Goal: Information Seeking & Learning: Learn about a topic

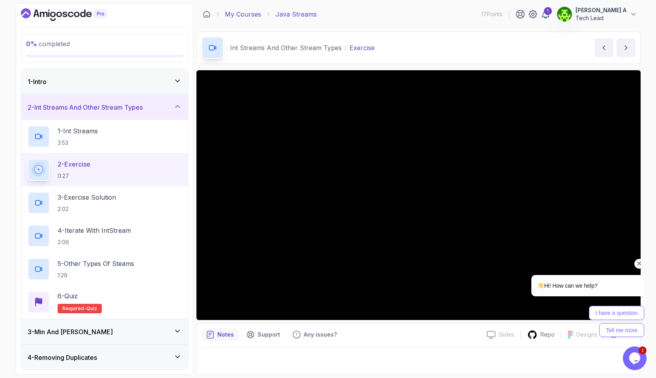
click at [249, 11] on link "My Courses" at bounding box center [243, 13] width 36 height 9
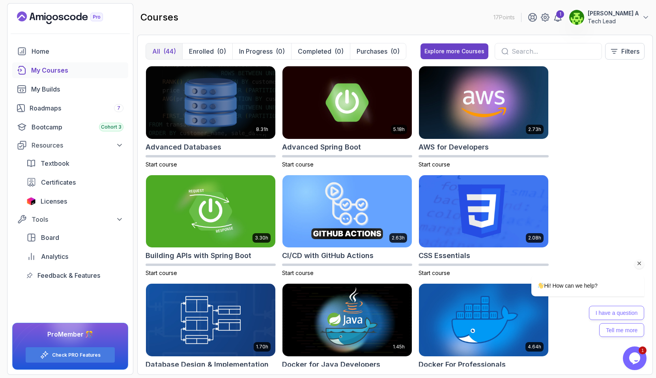
click at [607, 140] on div "8.31h Advanced Databases Start course 5.18h Advanced Spring Boot Start course 2…" at bounding box center [395, 216] width 499 height 301
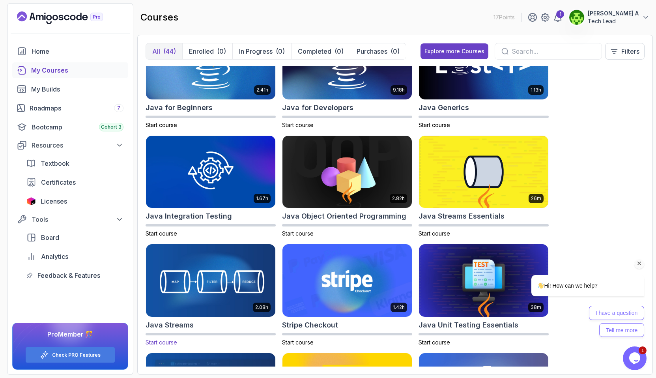
click at [235, 299] on img at bounding box center [211, 281] width 136 height 76
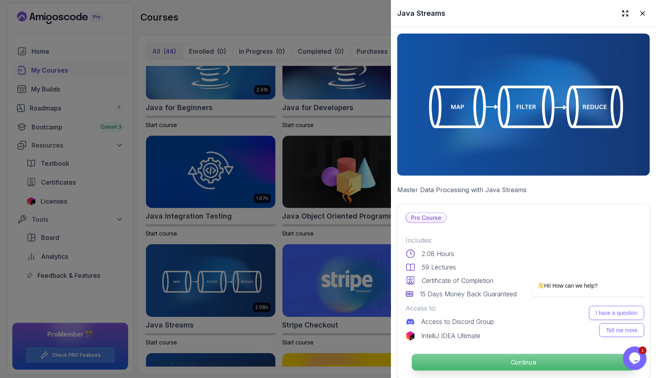
click at [496, 359] on p "Continue" at bounding box center [523, 362] width 223 height 17
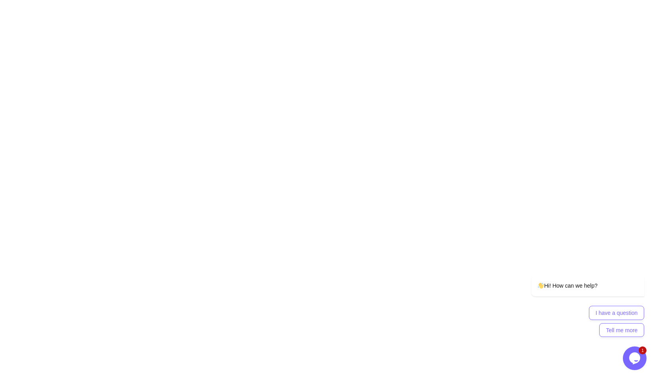
click at [176, 0] on html at bounding box center [328, 0] width 656 height 0
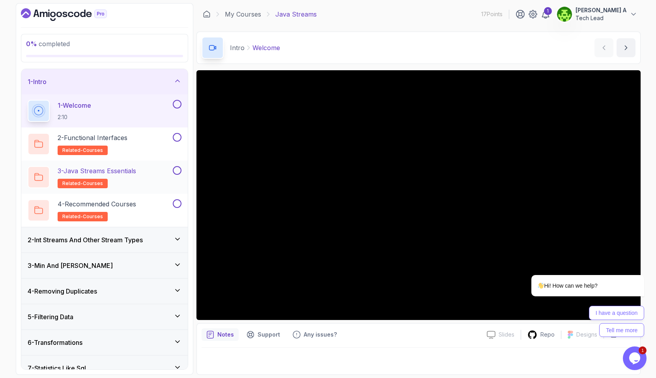
click at [114, 174] on p "3 - Java Streams Essentials" at bounding box center [97, 170] width 79 height 9
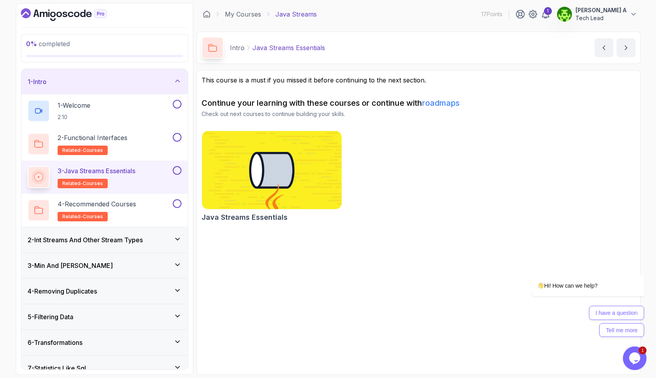
click at [229, 185] on img at bounding box center [271, 170] width 147 height 82
click at [94, 241] on h3 "2 - Int Streams And Other Stream Types" at bounding box center [85, 239] width 115 height 9
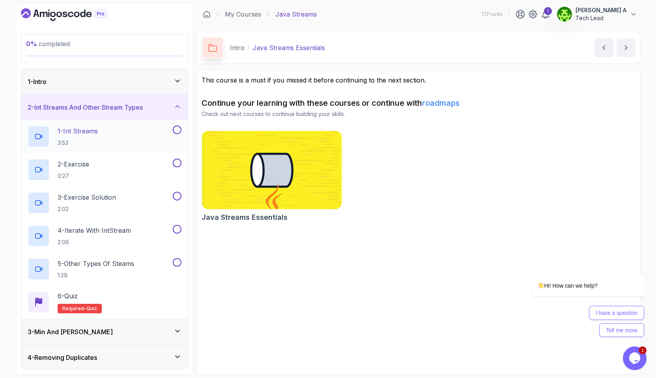
click at [98, 137] on h2 "1 - Int Streams 3:53" at bounding box center [78, 136] width 40 height 21
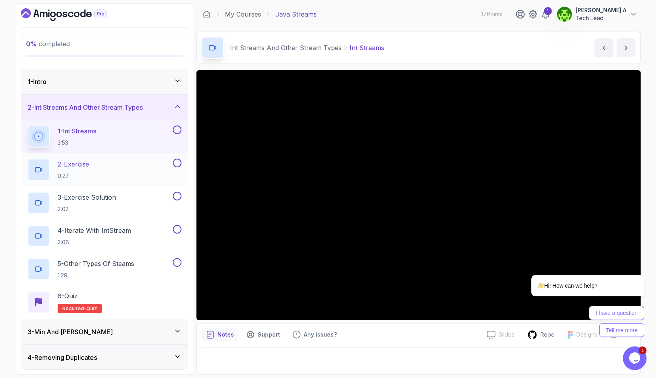
click at [101, 162] on div "2 - Exercise 0:27" at bounding box center [100, 170] width 144 height 22
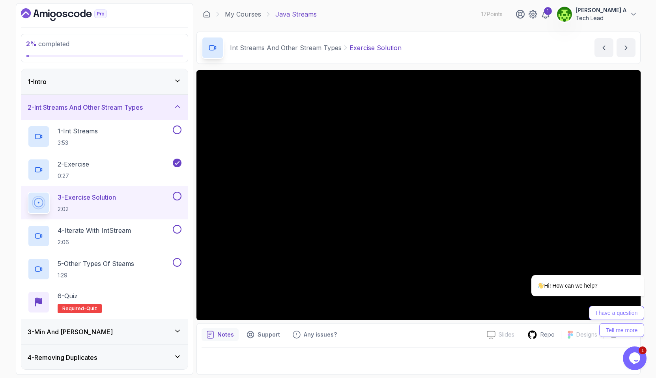
click at [108, 202] on h2 "3 - Exercise Solution 2:02" at bounding box center [87, 203] width 58 height 21
click at [100, 206] on p "2:02" at bounding box center [87, 209] width 58 height 8
click at [28, 192] on button "3 - Exercise Solution 2:02" at bounding box center [105, 203] width 154 height 22
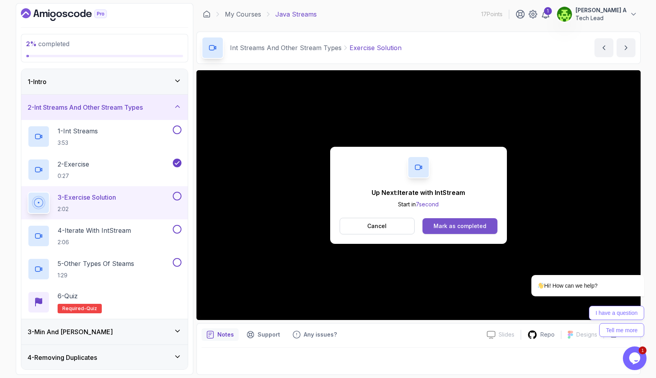
click at [464, 223] on div "Mark as completed" at bounding box center [460, 226] width 53 height 8
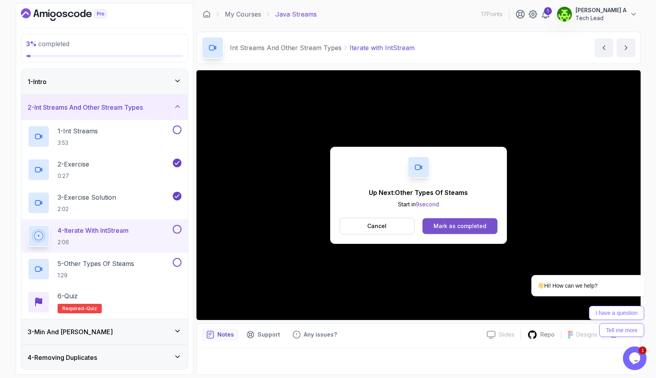
click at [460, 224] on div "Mark as completed" at bounding box center [460, 226] width 53 height 8
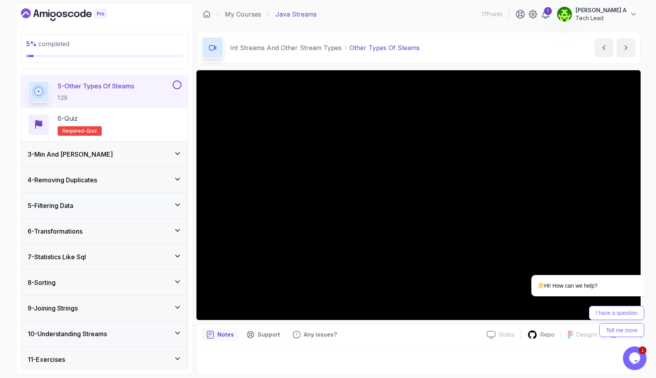
scroll to position [159, 0]
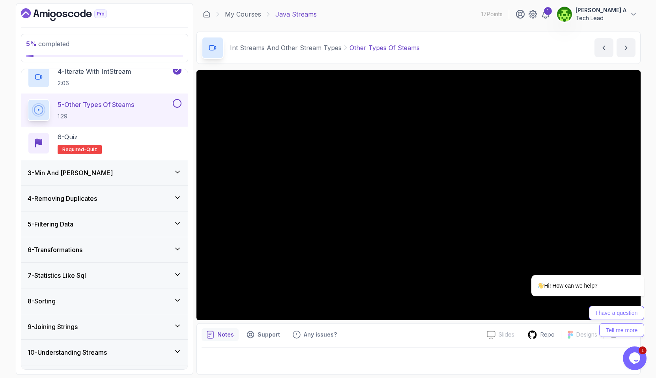
click at [114, 112] on h2 "5 - Other Types Of Steams 1:29" at bounding box center [96, 110] width 77 height 21
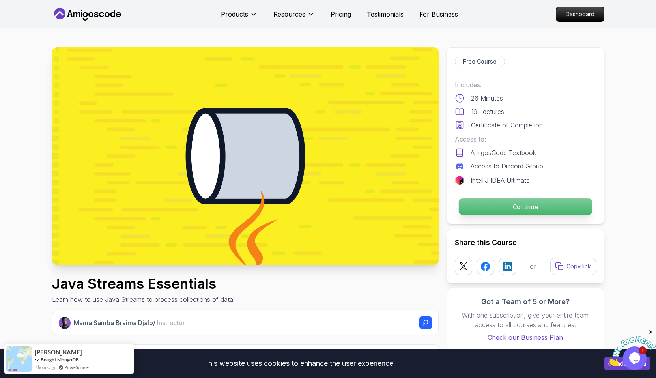
click at [498, 213] on p "Continue" at bounding box center [525, 206] width 133 height 17
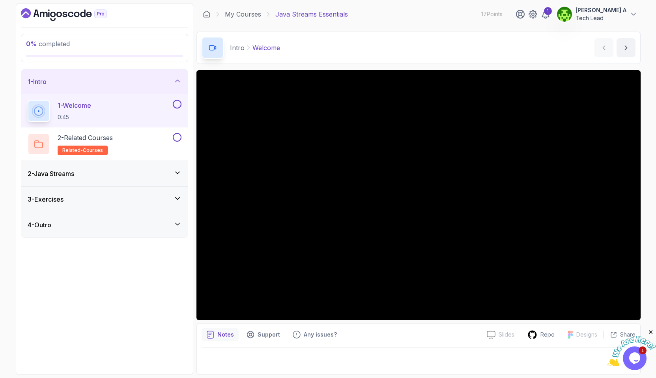
click at [142, 178] on div "2 - Java Streams" at bounding box center [105, 173] width 154 height 9
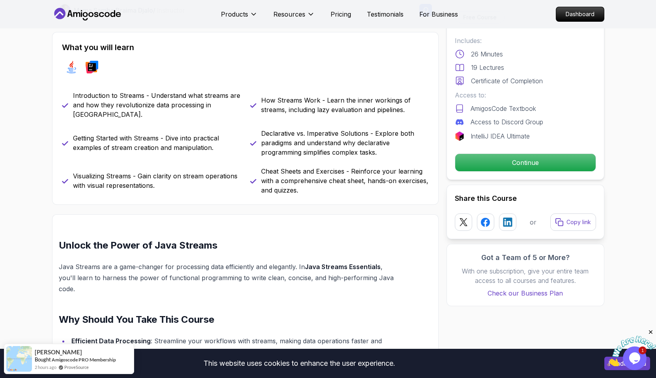
scroll to position [391, 0]
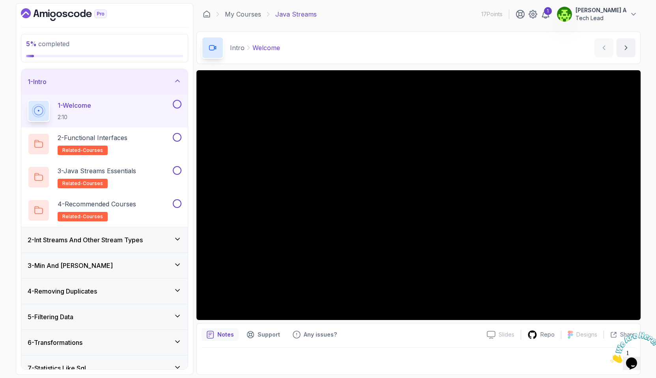
click at [83, 244] on h3 "2 - Int Streams And Other Stream Types" at bounding box center [85, 239] width 115 height 9
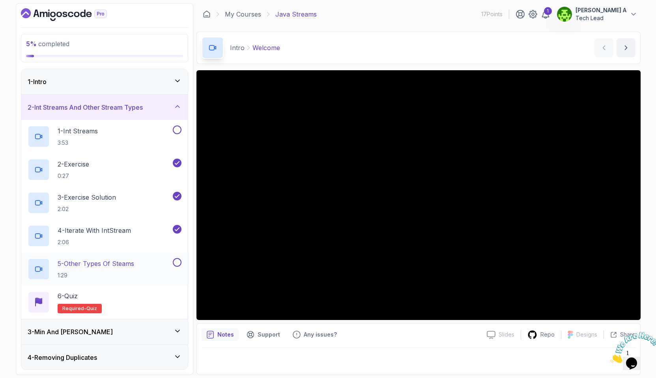
click at [95, 267] on p "5 - Other Types Of Steams" at bounding box center [96, 263] width 77 height 9
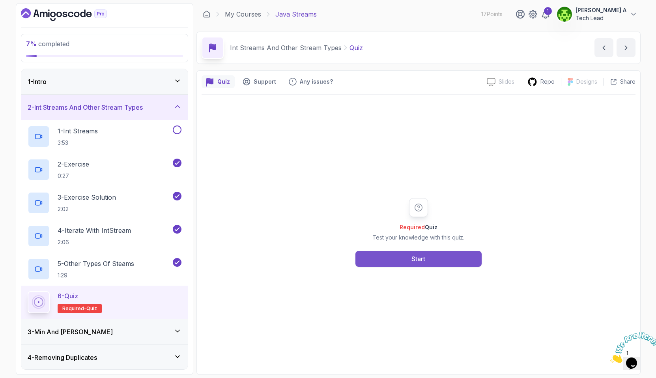
click at [425, 263] on div "Start" at bounding box center [419, 258] width 14 height 9
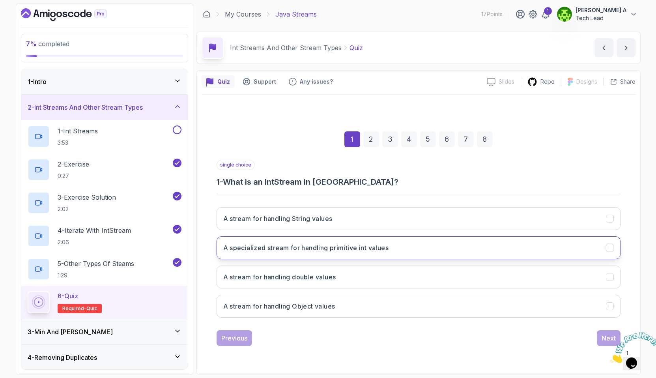
click at [317, 251] on h3 "A specialized stream for handling primitive int values" at bounding box center [306, 247] width 166 height 9
click at [610, 336] on img at bounding box center [634, 347] width 49 height 31
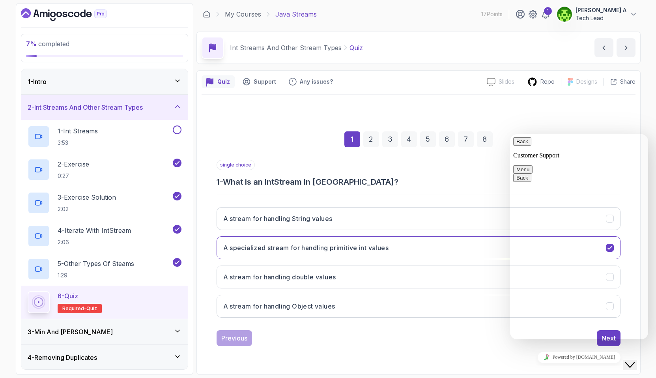
click at [520, 146] on button "Back" at bounding box center [522, 141] width 18 height 8
click at [606, 340] on div "Next" at bounding box center [609, 337] width 14 height 9
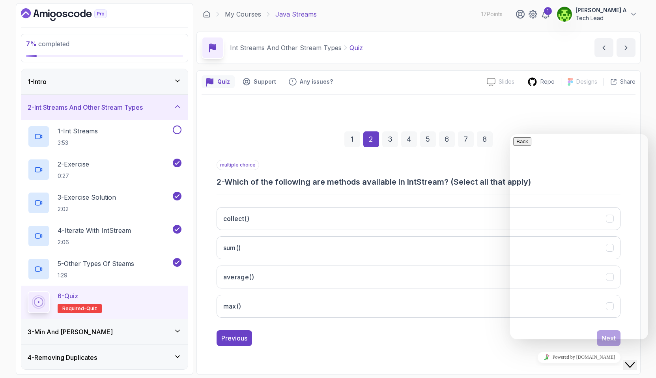
click at [635, 361] on icon "Close Chat This icon closes the chat window." at bounding box center [629, 364] width 9 height 9
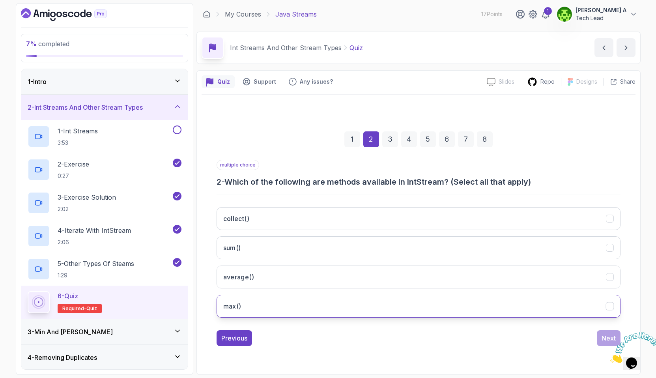
click at [609, 304] on icon "max()" at bounding box center [609, 305] width 7 height 7
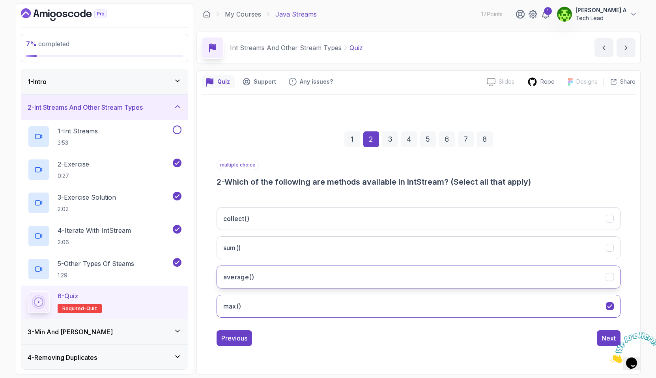
click at [608, 278] on icon "average()" at bounding box center [609, 276] width 7 height 7
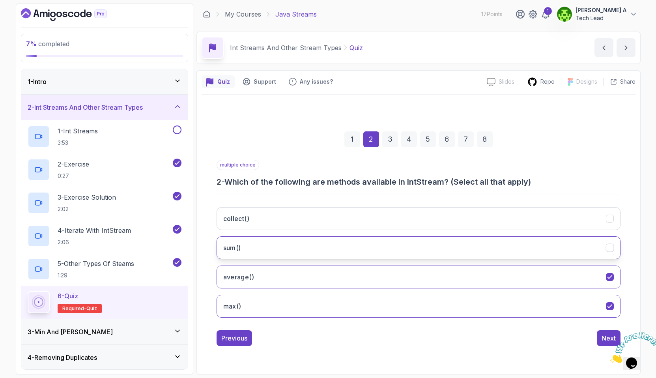
click at [608, 251] on div "sum()" at bounding box center [610, 247] width 8 height 8
click at [610, 220] on icon "collect()" at bounding box center [609, 218] width 7 height 7
click at [610, 338] on img at bounding box center [634, 347] width 49 height 31
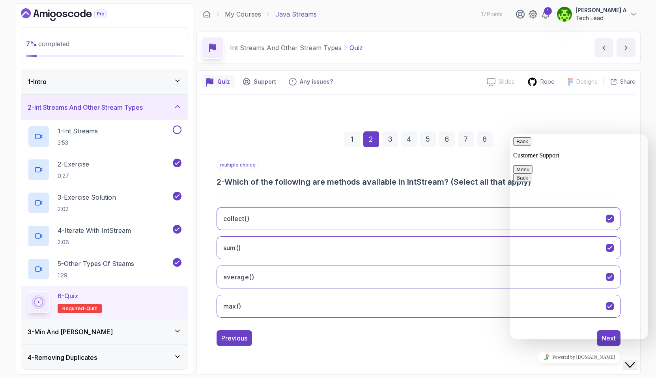
click at [631, 360] on icon "Close Chat This icon closes the chat window." at bounding box center [629, 364] width 9 height 9
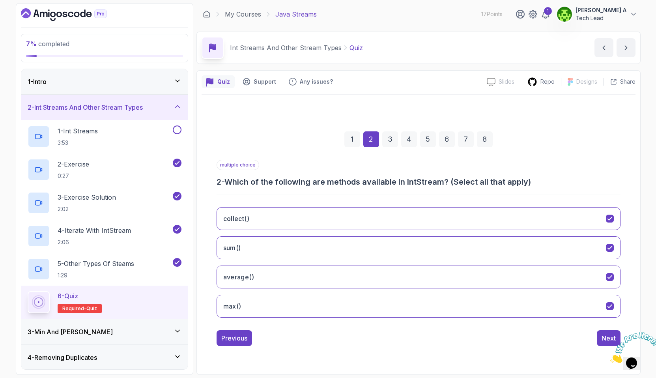
click at [610, 339] on img at bounding box center [634, 347] width 49 height 31
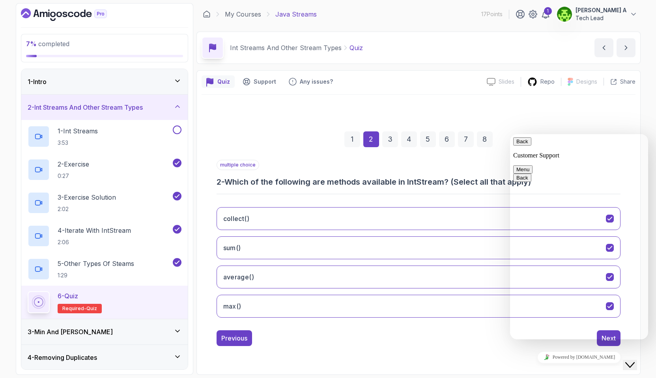
click at [635, 360] on icon "Close Chat This icon closes the chat window." at bounding box center [629, 364] width 9 height 9
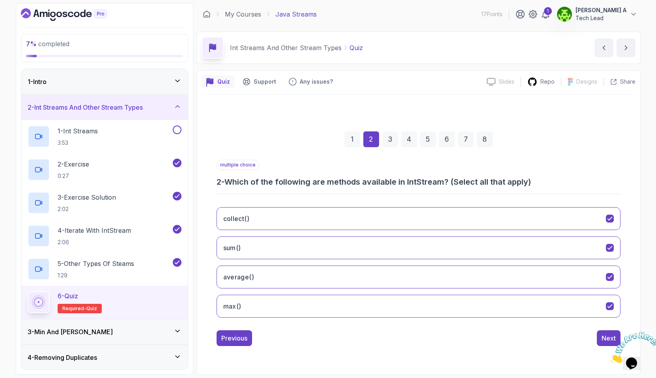
click at [610, 358] on icon "Close" at bounding box center [610, 361] width 0 height 7
click at [614, 336] on div "Next" at bounding box center [609, 337] width 14 height 9
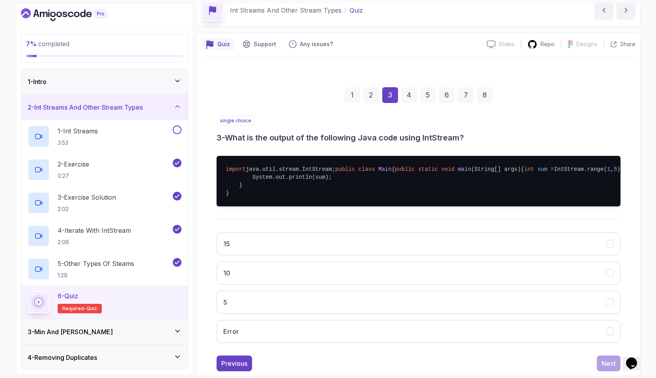
scroll to position [51, 0]
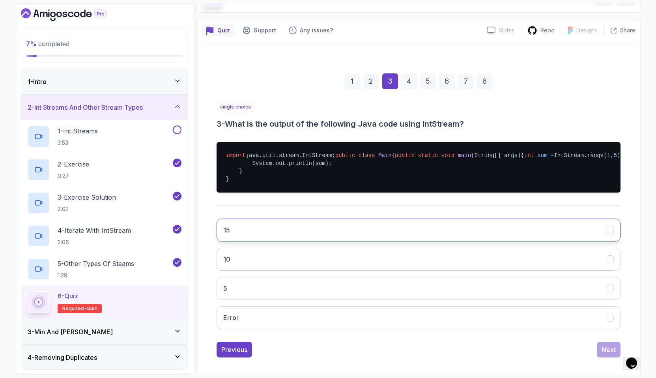
click at [286, 241] on button "15" at bounding box center [419, 230] width 404 height 23
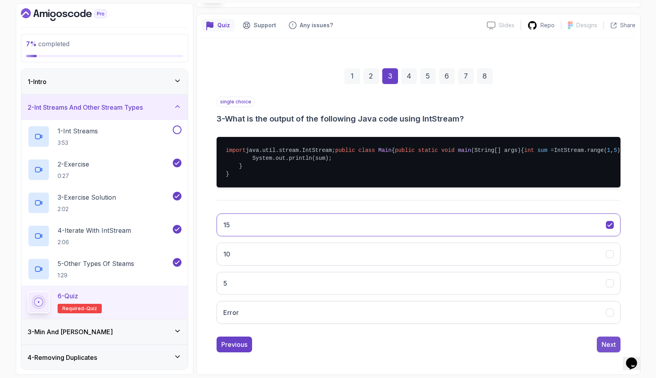
click at [610, 341] on div "Next" at bounding box center [609, 344] width 14 height 9
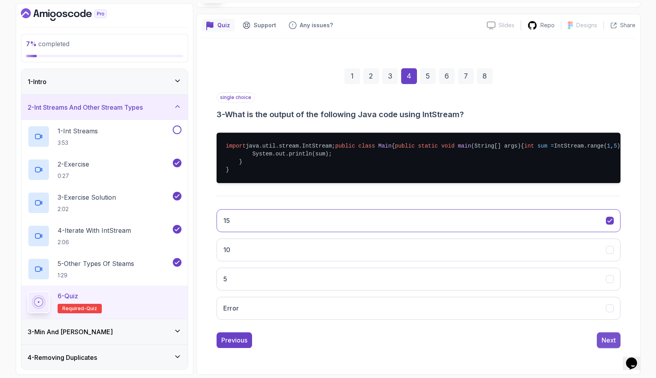
scroll to position [0, 0]
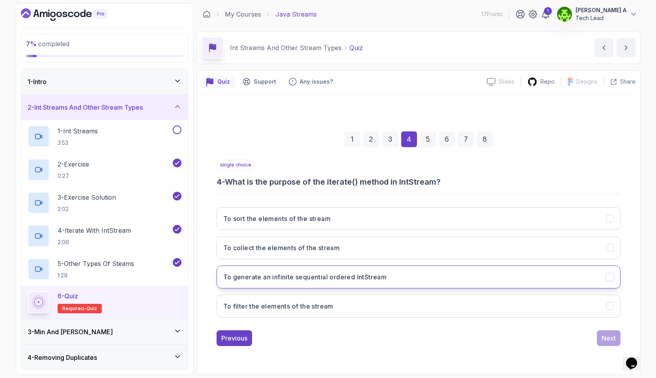
click at [589, 281] on button "To generate an infinite sequential ordered IntStream" at bounding box center [419, 277] width 404 height 23
click at [610, 337] on div "Next" at bounding box center [609, 337] width 14 height 9
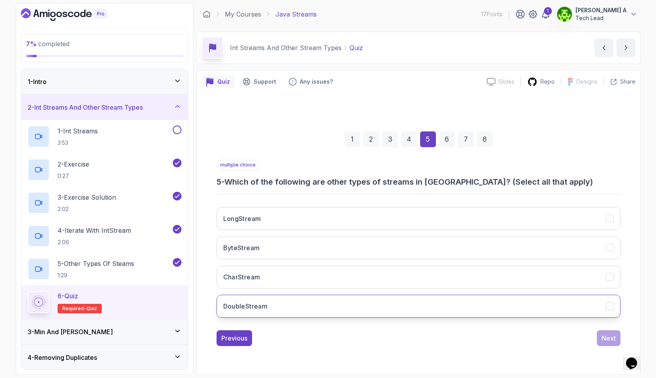
click at [274, 306] on button "DoubleStream" at bounding box center [419, 306] width 404 height 23
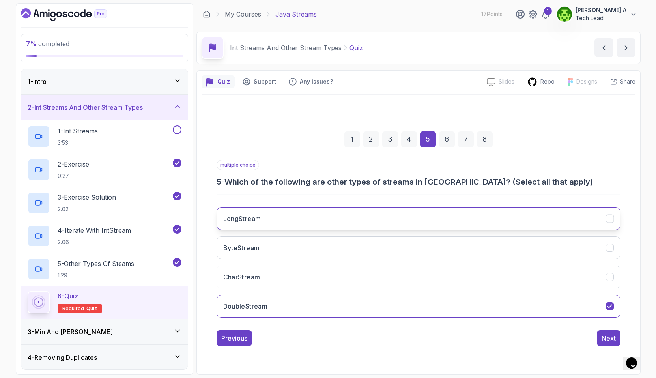
click at [292, 223] on button "LongStream" at bounding box center [419, 218] width 404 height 23
click at [603, 338] on div "Next" at bounding box center [609, 337] width 14 height 9
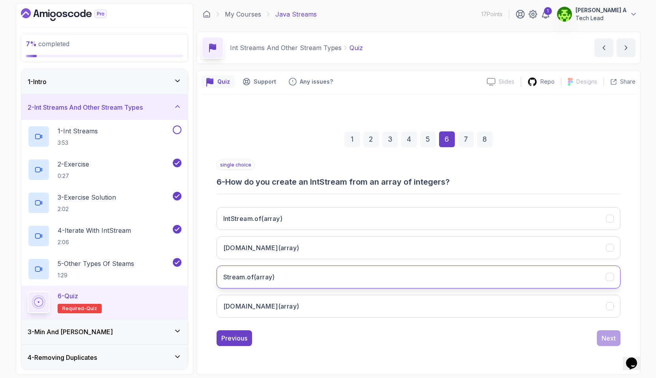
click at [327, 277] on button "Stream.of(array)" at bounding box center [419, 277] width 404 height 23
click at [610, 340] on div "Next" at bounding box center [609, 337] width 14 height 9
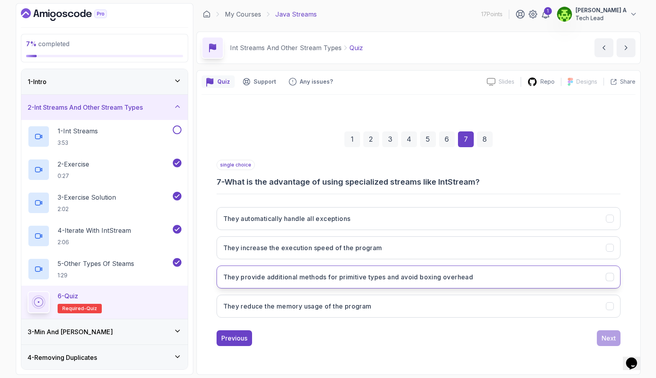
click at [504, 281] on button "They provide additional methods for primitive types and avoid boxing overhead" at bounding box center [419, 277] width 404 height 23
click at [609, 335] on div "Next" at bounding box center [609, 337] width 14 height 9
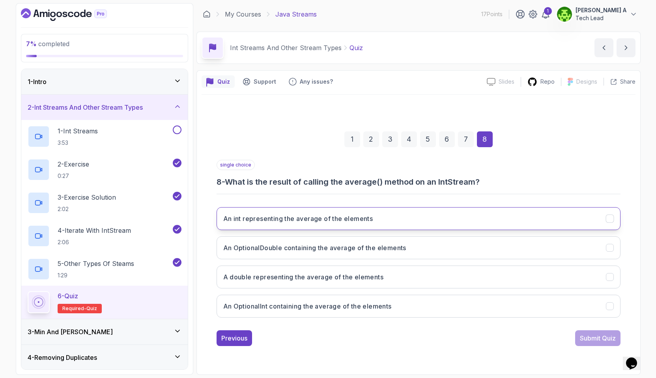
click at [487, 225] on button "An int representing the average of the elements" at bounding box center [419, 218] width 404 height 23
click at [586, 336] on div "Submit Quiz" at bounding box center [598, 337] width 36 height 9
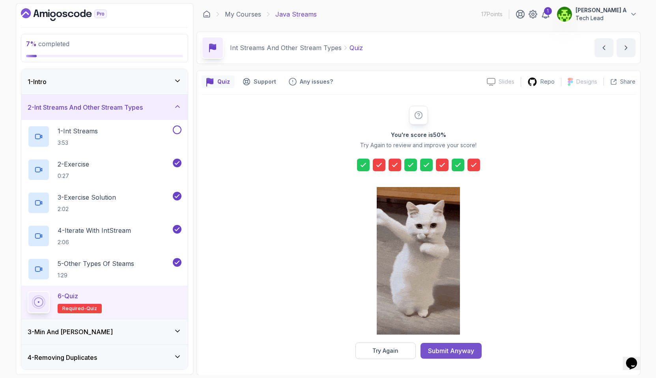
click at [450, 355] on div "Submit Anyway" at bounding box center [451, 350] width 46 height 9
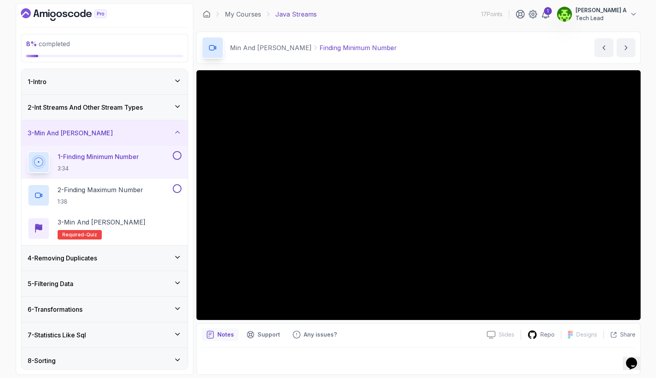
click at [178, 260] on icon at bounding box center [178, 257] width 8 height 8
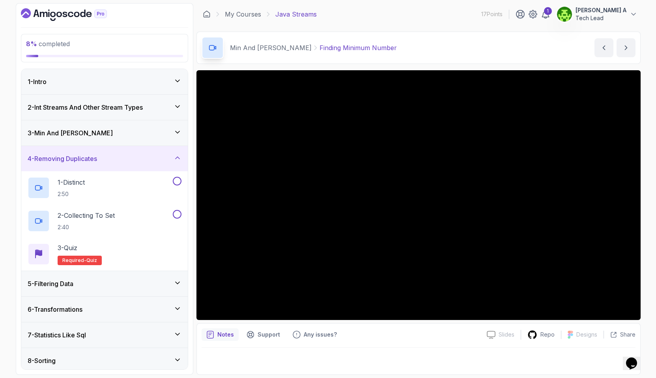
click at [167, 133] on div "3 - Min And Max" at bounding box center [105, 132] width 154 height 9
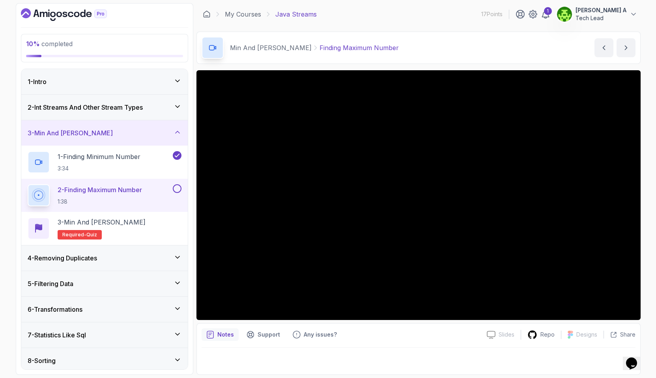
click at [21, 120] on button "3 - Min And Max" at bounding box center [104, 132] width 167 height 25
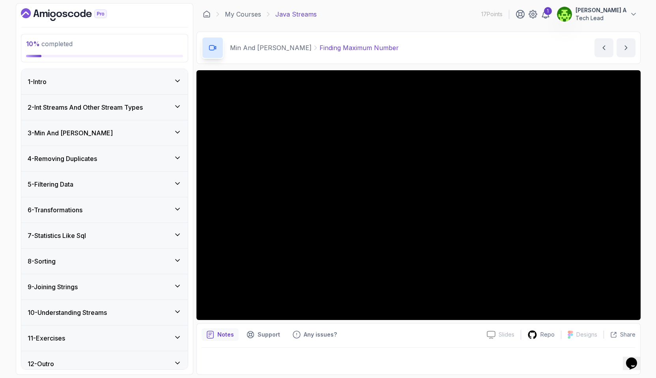
scroll to position [7, 0]
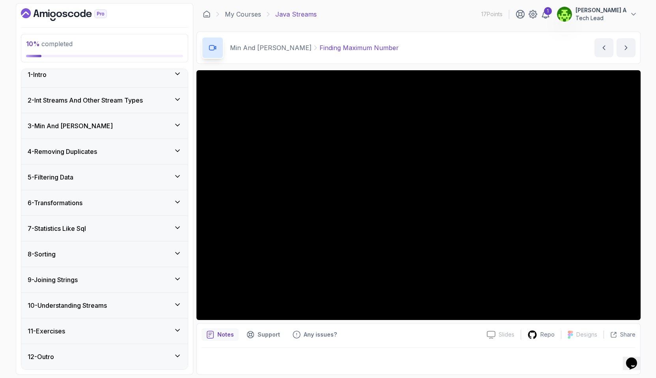
click at [95, 122] on div "3 - Min And Max" at bounding box center [105, 125] width 154 height 9
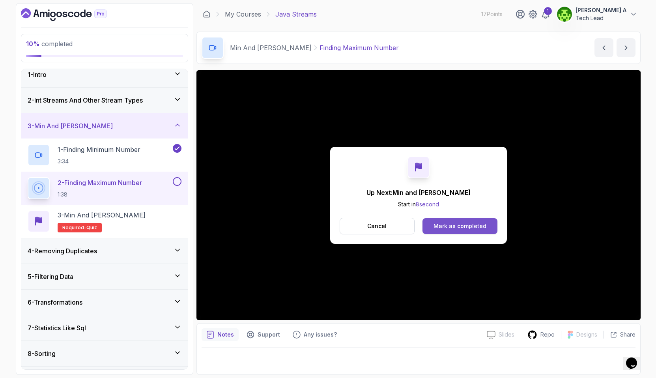
click at [456, 228] on div "Mark as completed" at bounding box center [460, 226] width 53 height 8
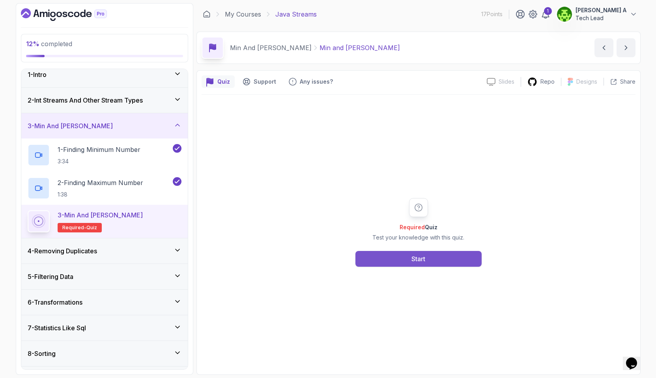
click at [435, 258] on button "Start" at bounding box center [419, 259] width 126 height 16
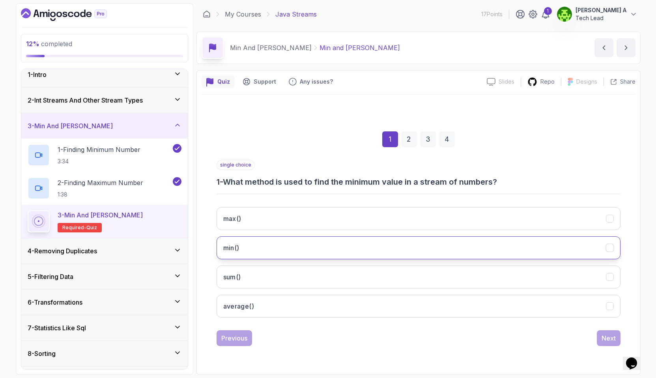
click at [265, 253] on button "min()" at bounding box center [419, 247] width 404 height 23
click at [611, 339] on div "Next" at bounding box center [609, 337] width 14 height 9
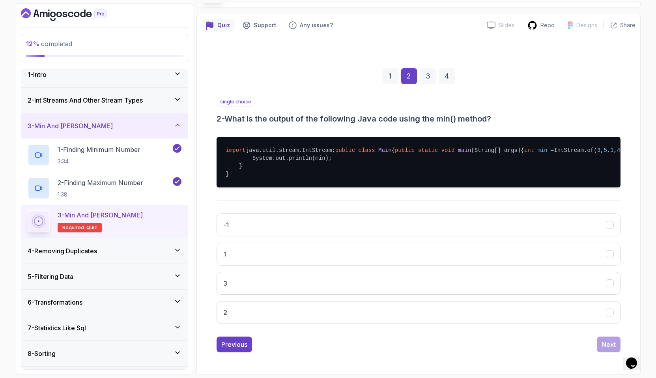
scroll to position [74, 0]
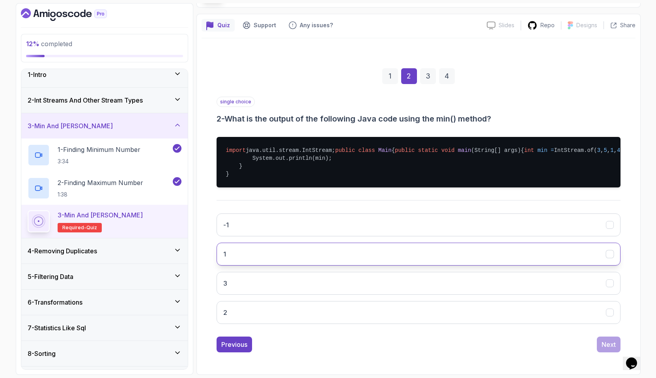
click at [272, 266] on button "1" at bounding box center [419, 254] width 404 height 23
click at [610, 349] on div "Next" at bounding box center [609, 344] width 14 height 9
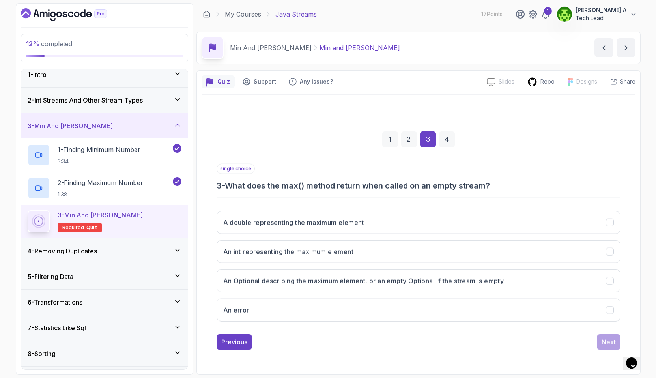
scroll to position [0, 0]
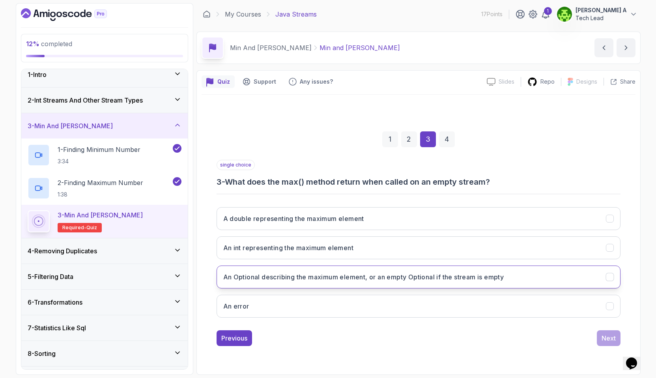
click at [431, 281] on h3 "An Optional describing the maximum element, or an empty Optional if the stream …" at bounding box center [363, 276] width 281 height 9
click at [611, 331] on button "Next" at bounding box center [609, 338] width 24 height 16
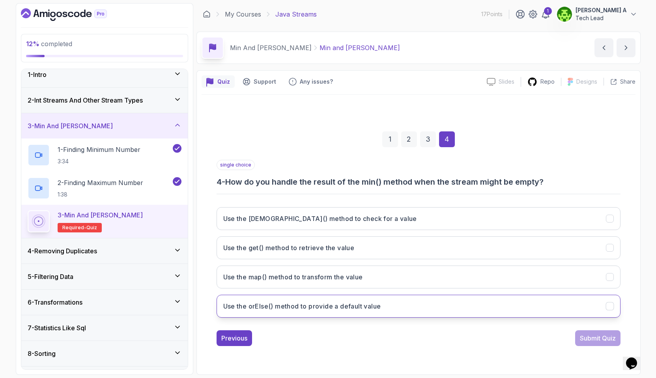
click at [285, 305] on h3 "Use the orElse() method to provide a default value" at bounding box center [302, 305] width 158 height 9
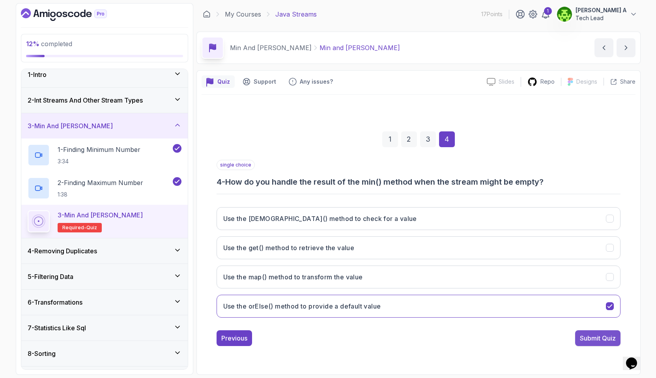
click at [592, 333] on div "Submit Quiz" at bounding box center [598, 337] width 36 height 9
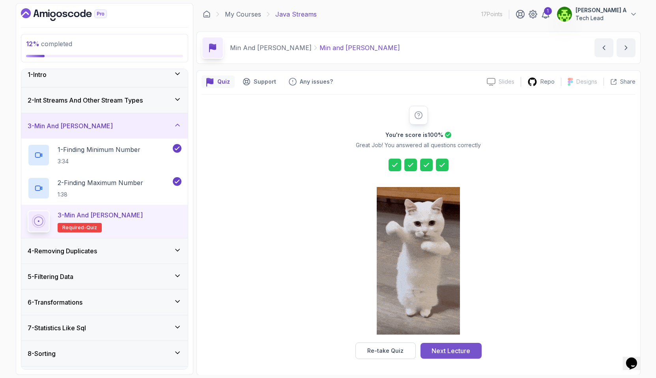
click at [472, 351] on button "Next Lecture" at bounding box center [451, 351] width 61 height 16
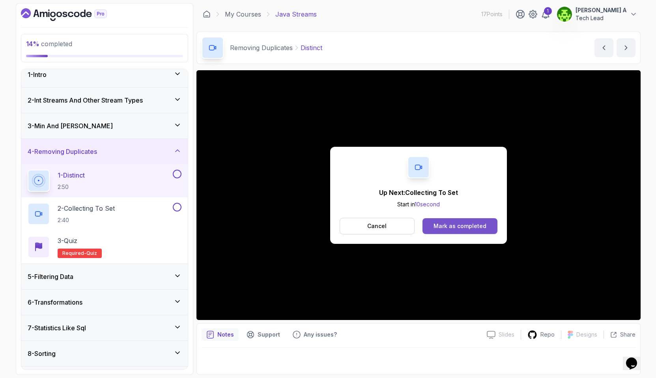
click at [467, 227] on div "Mark as completed" at bounding box center [460, 226] width 53 height 8
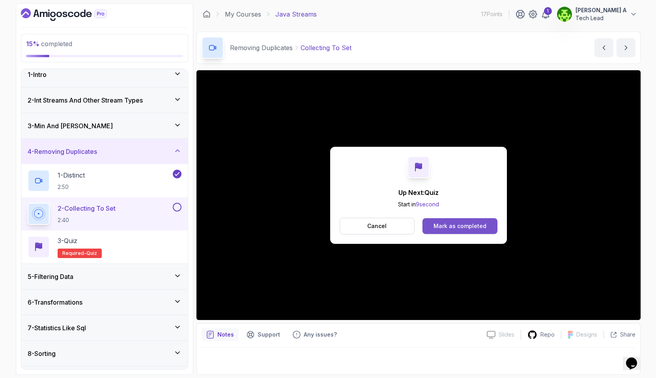
click at [454, 227] on div "Mark as completed" at bounding box center [460, 226] width 53 height 8
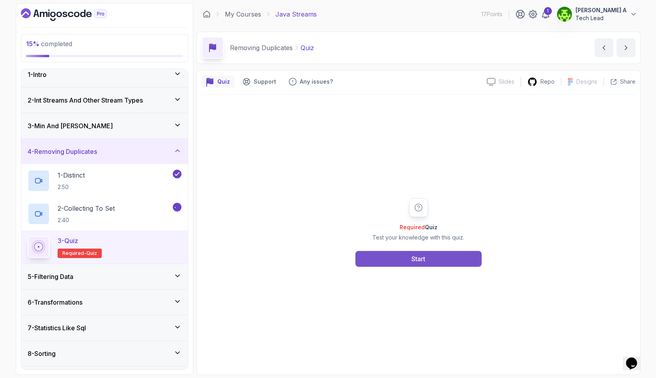
click at [430, 260] on button "Start" at bounding box center [419, 259] width 126 height 16
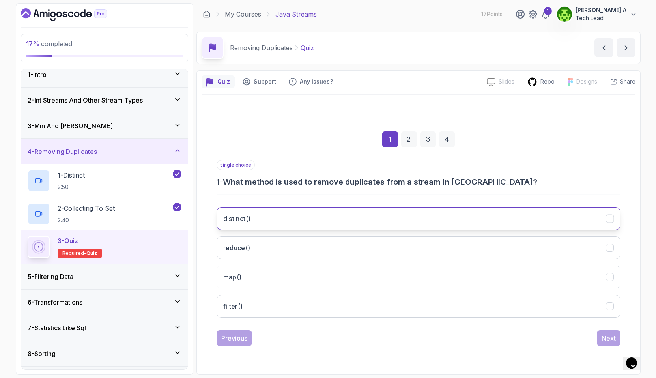
click at [295, 229] on button "distinct()" at bounding box center [419, 218] width 404 height 23
click at [610, 342] on div "Next" at bounding box center [609, 337] width 14 height 9
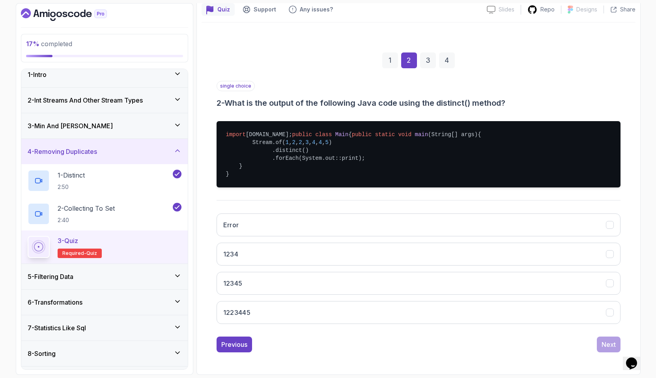
scroll to position [96, 0]
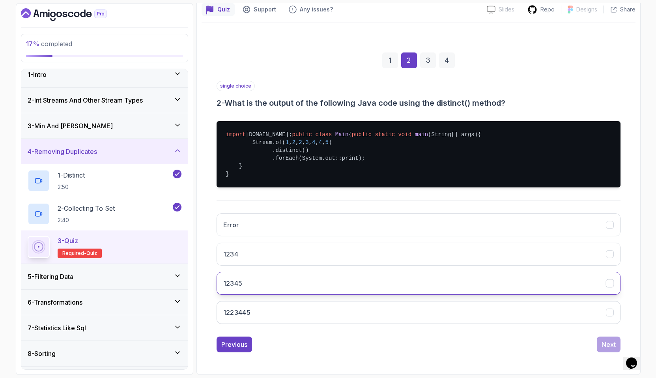
click at [406, 283] on button "12345" at bounding box center [419, 283] width 404 height 23
click at [608, 344] on div "Next" at bounding box center [609, 344] width 14 height 9
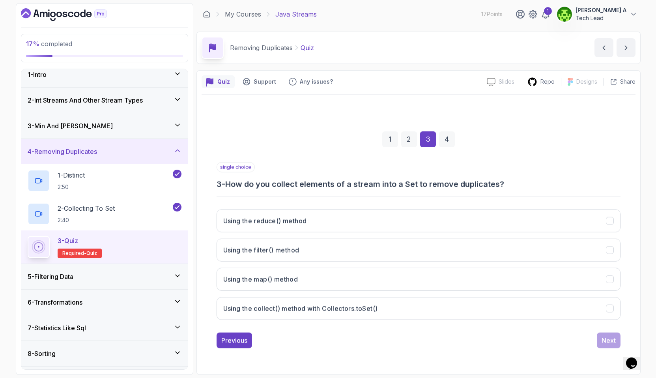
scroll to position [0, 0]
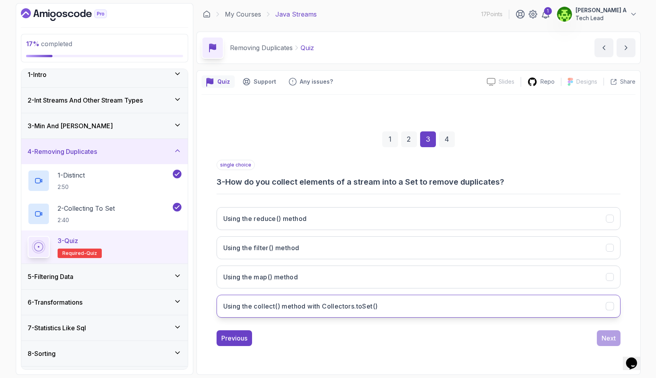
click at [401, 307] on button "Using the collect() method with Collectors.toSet()" at bounding box center [419, 306] width 404 height 23
click at [606, 340] on div "Next" at bounding box center [609, 337] width 14 height 9
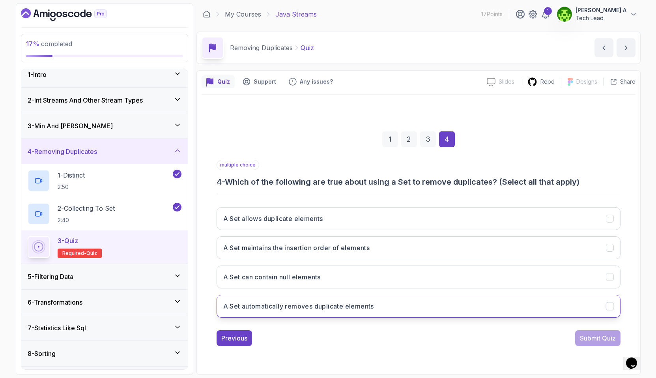
click at [389, 312] on button "A Set automatically removes duplicate elements" at bounding box center [419, 306] width 404 height 23
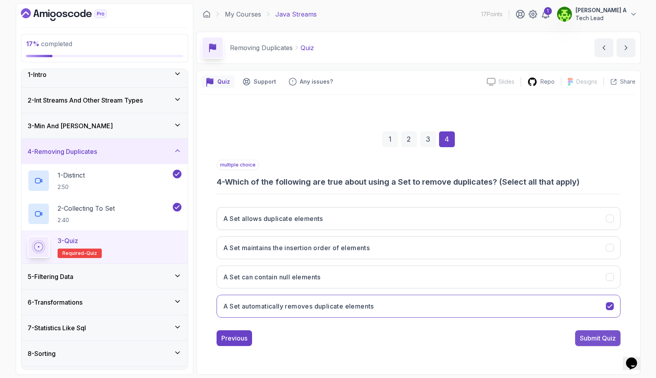
click at [590, 341] on div "Submit Quiz" at bounding box center [598, 337] width 36 height 9
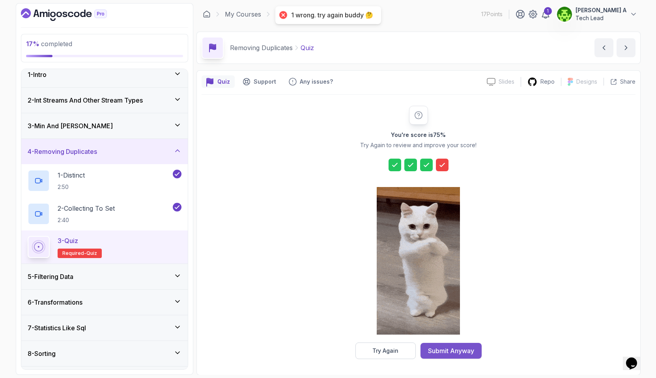
click at [458, 352] on div "Submit Anyway" at bounding box center [451, 350] width 46 height 9
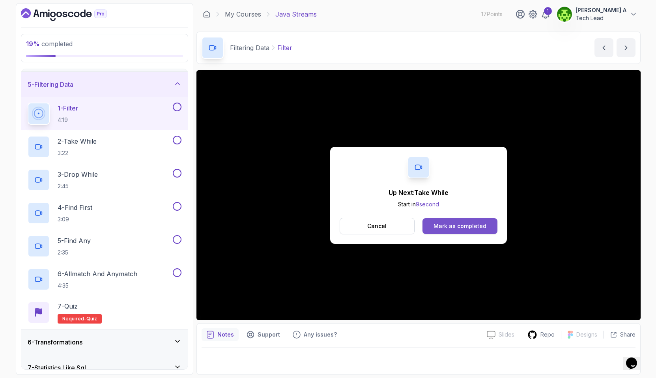
click at [457, 224] on div "Mark as completed" at bounding box center [460, 226] width 53 height 8
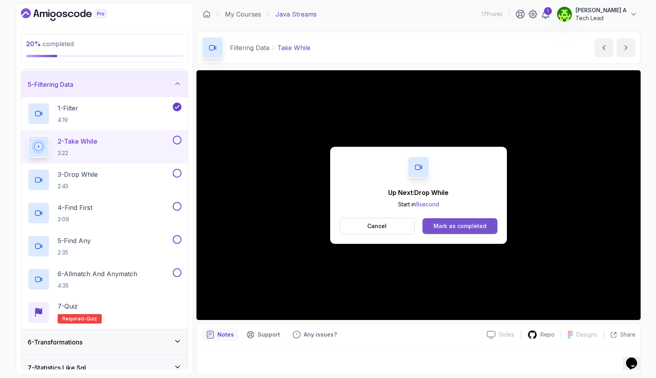
click at [454, 228] on div "Mark as completed" at bounding box center [460, 226] width 53 height 8
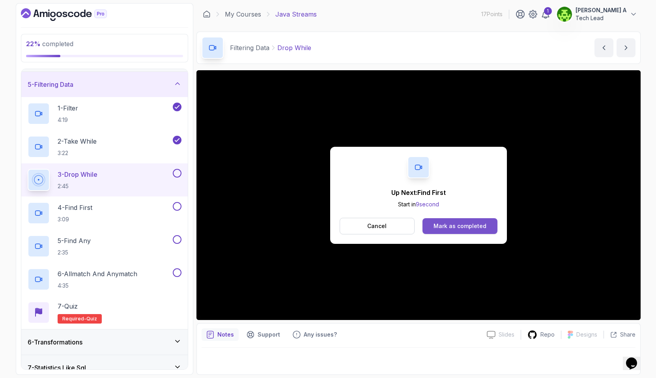
click at [469, 223] on div "Mark as completed" at bounding box center [460, 226] width 53 height 8
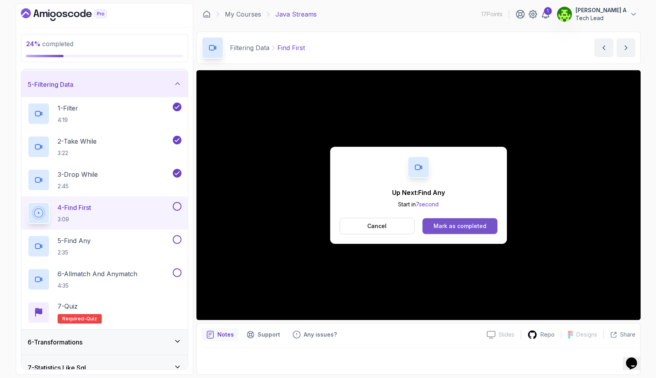
click at [481, 225] on div "Mark as completed" at bounding box center [460, 226] width 53 height 8
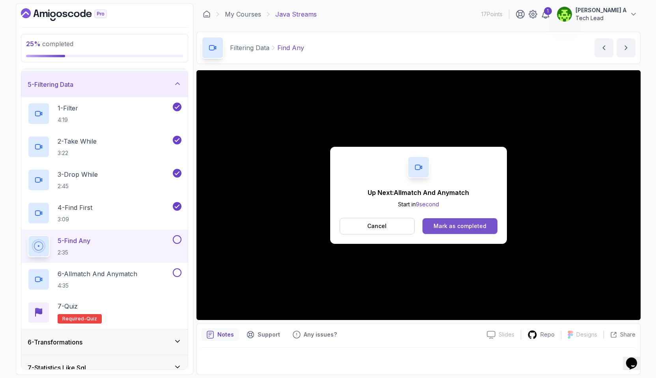
click at [448, 229] on div "Mark as completed" at bounding box center [460, 226] width 53 height 8
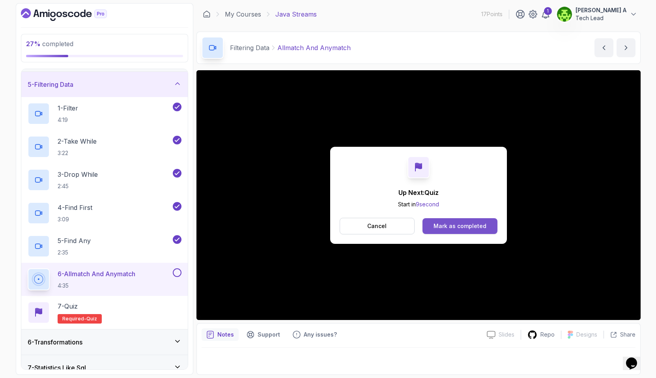
click at [455, 229] on div "Mark as completed" at bounding box center [460, 226] width 53 height 8
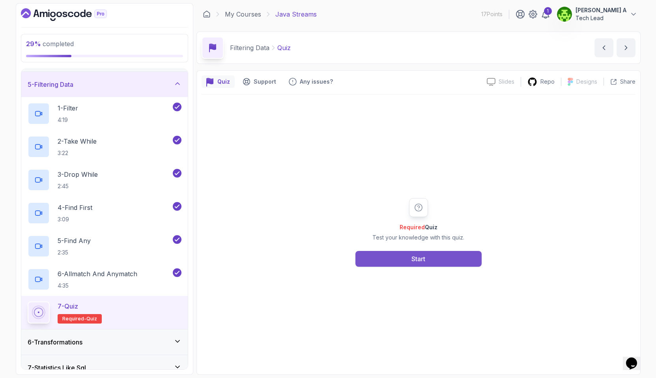
click at [428, 260] on button "Start" at bounding box center [419, 259] width 126 height 16
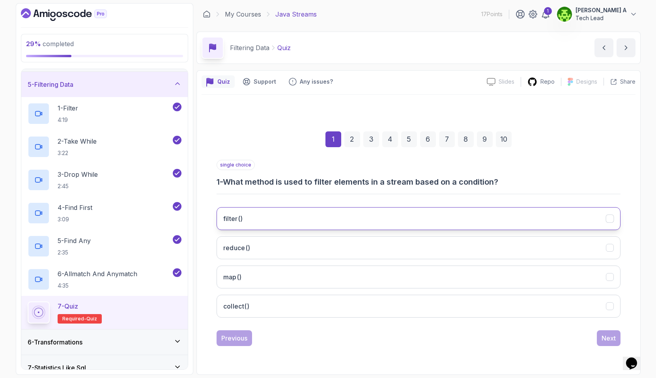
click at [314, 224] on button "filter()" at bounding box center [419, 218] width 404 height 23
click at [611, 341] on div "Next" at bounding box center [609, 337] width 14 height 9
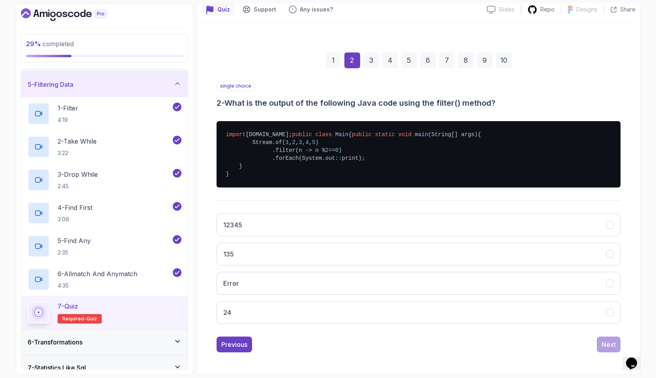
scroll to position [96, 0]
click at [265, 315] on button "24" at bounding box center [419, 312] width 404 height 23
click at [607, 349] on button "Next" at bounding box center [609, 345] width 24 height 16
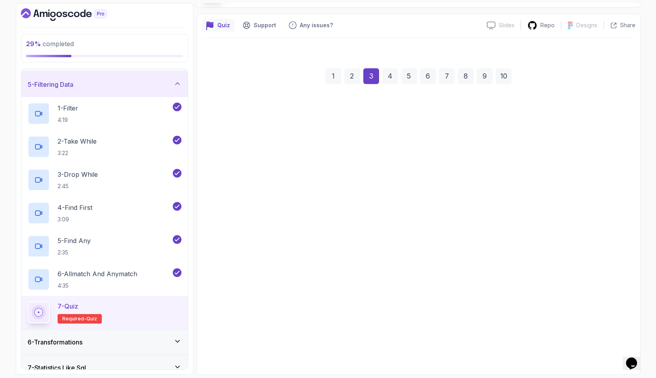
scroll to position [80, 0]
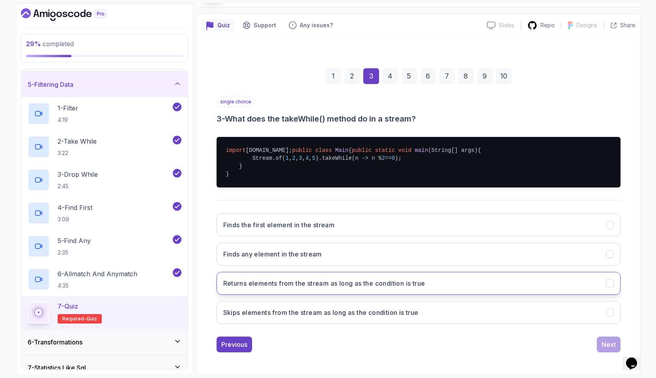
click at [303, 289] on button "Returns elements from the stream as long as the condition is true" at bounding box center [419, 283] width 404 height 23
click at [612, 344] on div "Next" at bounding box center [609, 344] width 14 height 9
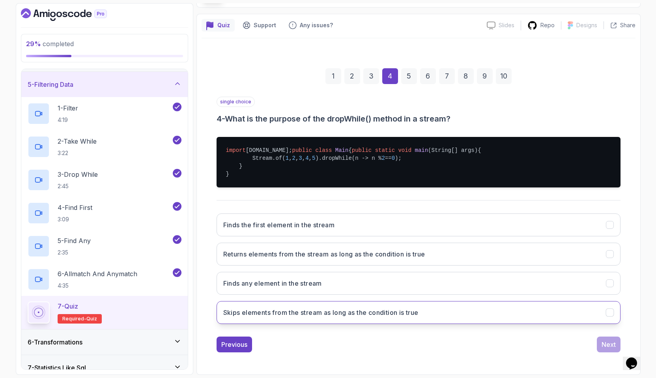
click at [377, 313] on h3 "Skips elements from the stream as long as the condition is true" at bounding box center [320, 312] width 195 height 9
click at [608, 348] on div "Next" at bounding box center [609, 344] width 14 height 9
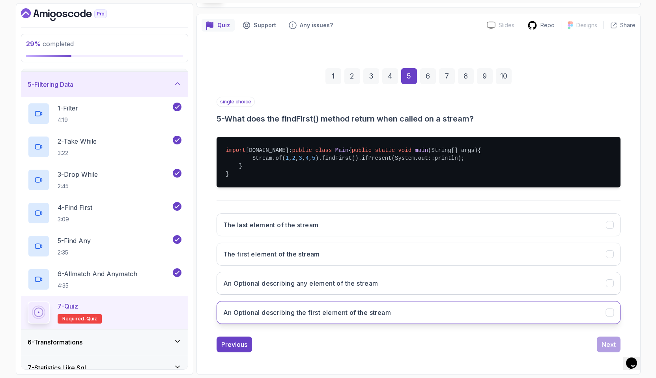
click at [402, 317] on button "An Optional describing the first element of the stream" at bounding box center [419, 312] width 404 height 23
click at [607, 345] on div "Next" at bounding box center [609, 344] width 14 height 9
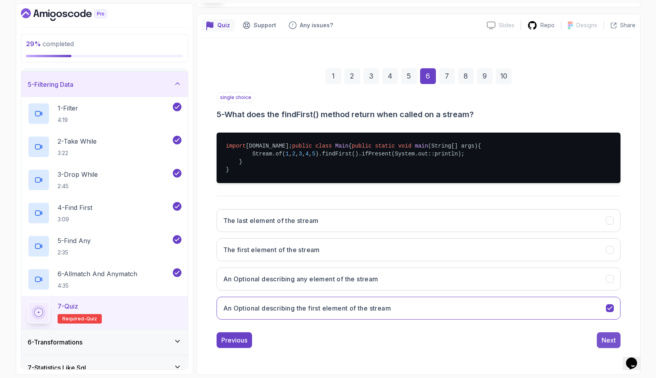
scroll to position [0, 0]
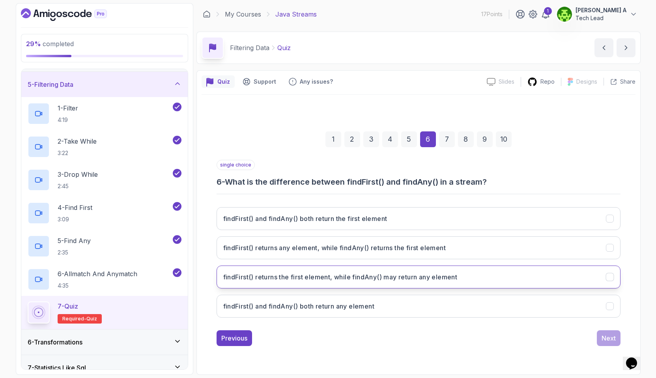
click at [370, 284] on button "findFirst() returns the first element, while findAny() may return any element" at bounding box center [419, 277] width 404 height 23
click at [604, 333] on div "Next" at bounding box center [609, 337] width 14 height 9
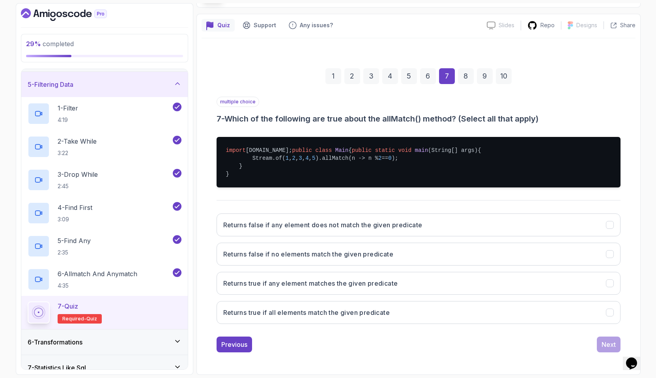
scroll to position [63, 0]
click at [415, 324] on button "Returns true if all elements match the given predicate" at bounding box center [419, 312] width 404 height 23
click at [608, 349] on div "Next" at bounding box center [609, 344] width 14 height 9
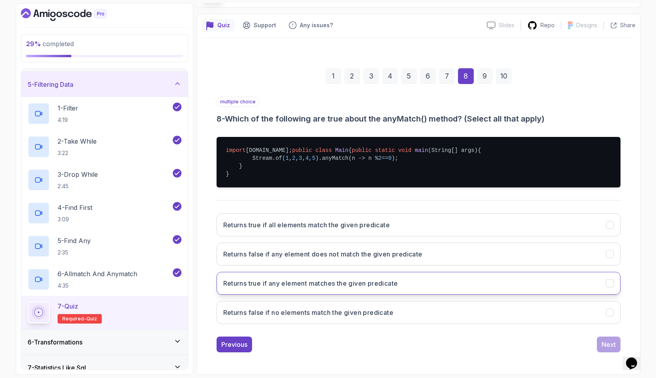
click at [408, 295] on button "Returns true if any element matches the given predicate" at bounding box center [419, 283] width 404 height 23
click at [606, 349] on div "Next" at bounding box center [609, 344] width 14 height 9
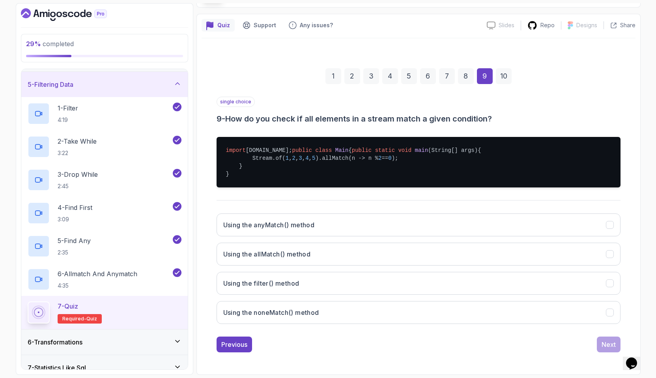
scroll to position [80, 0]
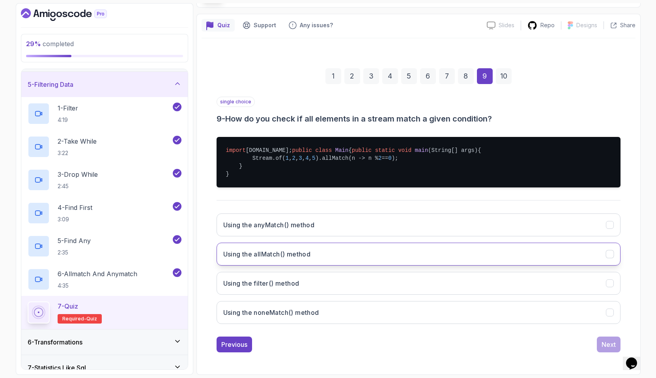
click at [309, 255] on h3 "Using the allMatch() method" at bounding box center [267, 253] width 88 height 9
click at [608, 339] on button "Next" at bounding box center [609, 345] width 24 height 16
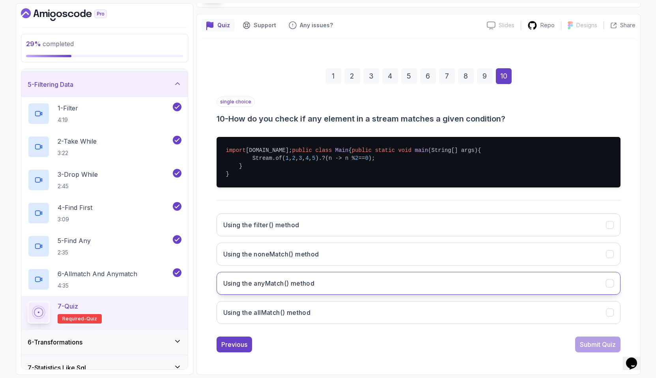
click at [286, 285] on h3 "Using the anyMatch() method" at bounding box center [269, 283] width 92 height 9
click at [585, 344] on div "Submit Quiz" at bounding box center [598, 344] width 36 height 9
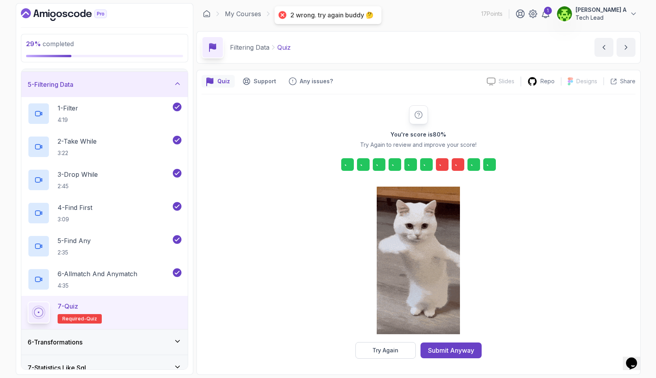
scroll to position [0, 0]
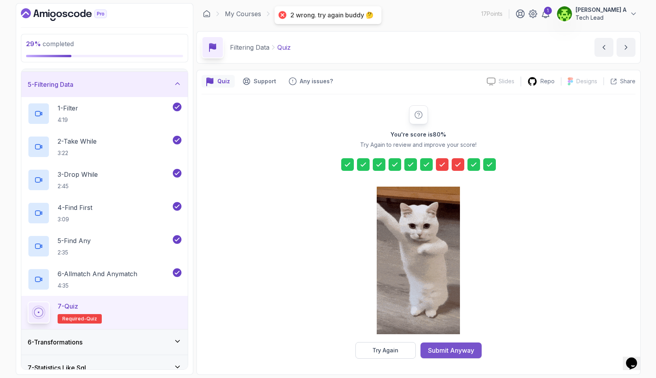
click at [464, 350] on div "Submit Anyway" at bounding box center [451, 350] width 46 height 9
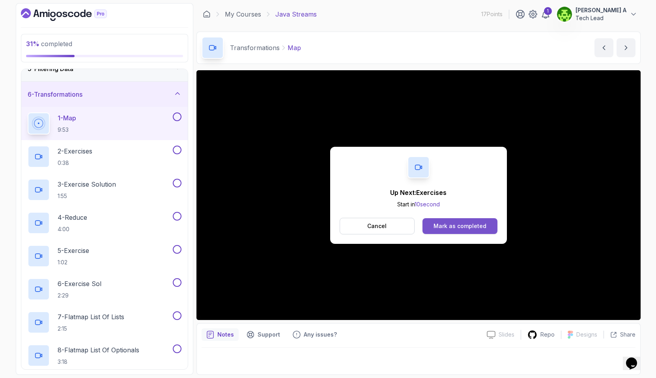
click at [476, 222] on div "Mark as completed" at bounding box center [460, 226] width 53 height 8
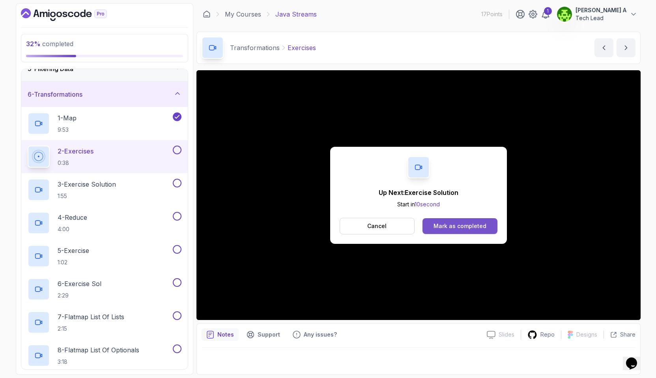
click at [462, 227] on div "Mark as completed" at bounding box center [460, 226] width 53 height 8
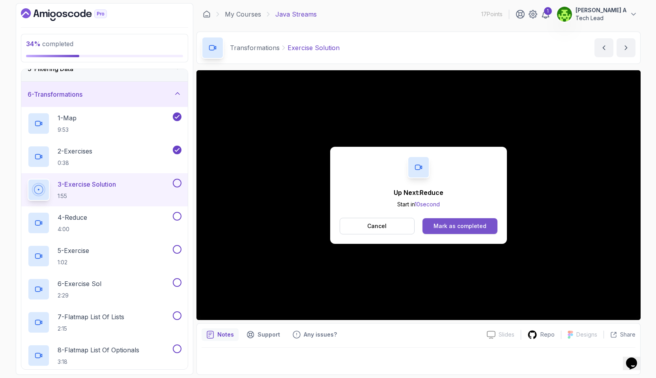
click at [482, 232] on button "Mark as completed" at bounding box center [460, 226] width 75 height 16
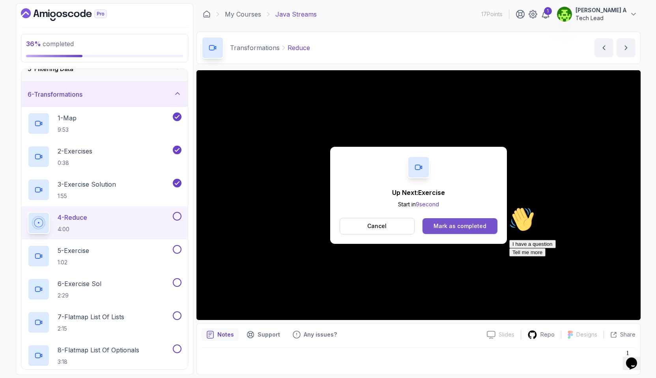
click at [463, 228] on div "Mark as completed" at bounding box center [460, 226] width 53 height 8
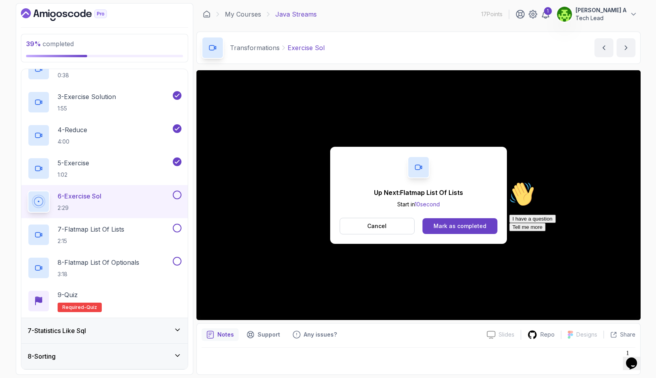
scroll to position [204, 0]
click at [455, 223] on div "Mark as completed" at bounding box center [460, 226] width 53 height 8
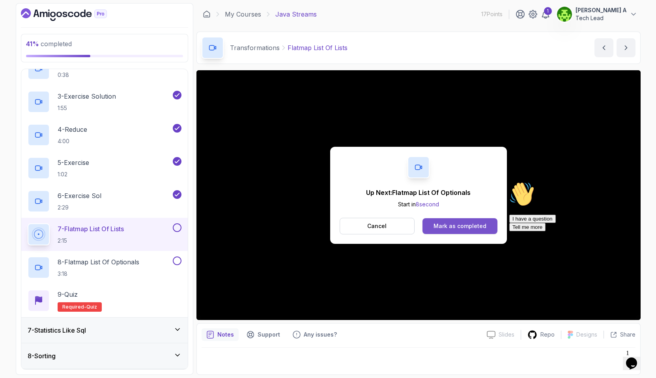
click at [468, 231] on button "Mark as completed" at bounding box center [460, 226] width 75 height 16
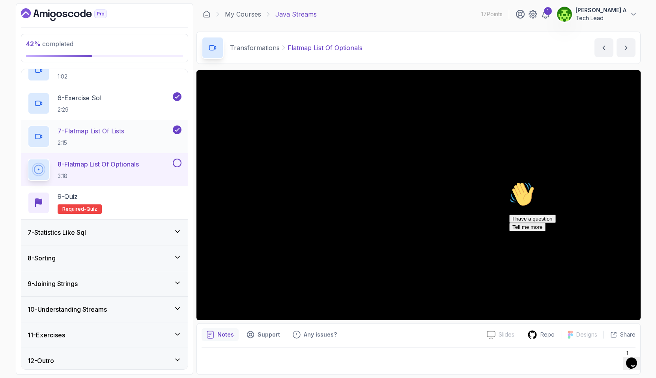
scroll to position [305, 0]
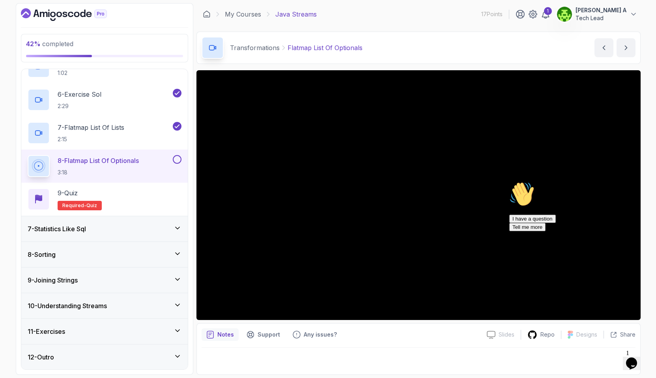
click at [166, 328] on div "11 - Exercises" at bounding box center [105, 331] width 154 height 9
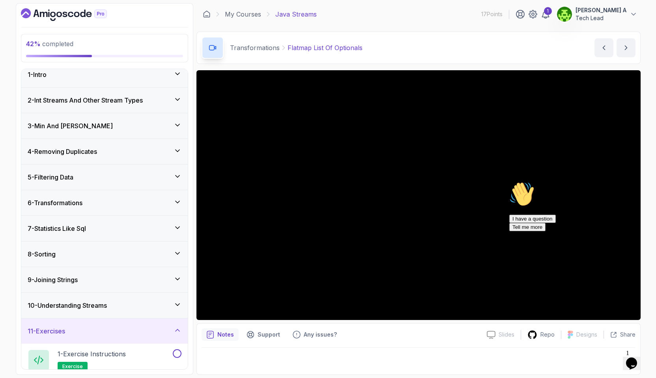
scroll to position [106, 0]
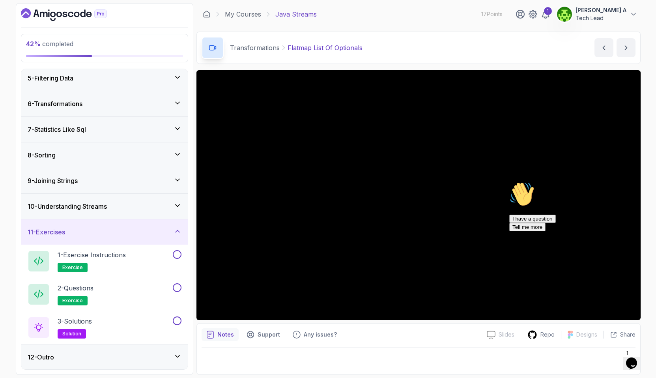
click at [174, 232] on icon at bounding box center [178, 231] width 8 height 8
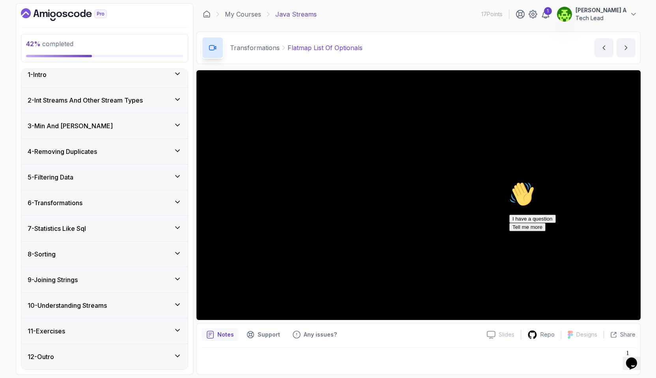
scroll to position [0, 0]
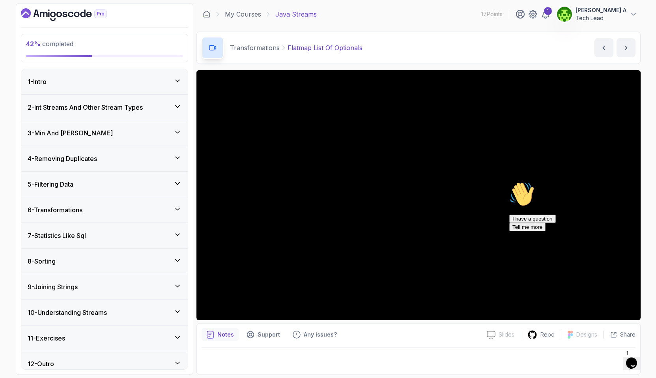
click at [97, 185] on div "5 - Filtering Data" at bounding box center [105, 184] width 154 height 9
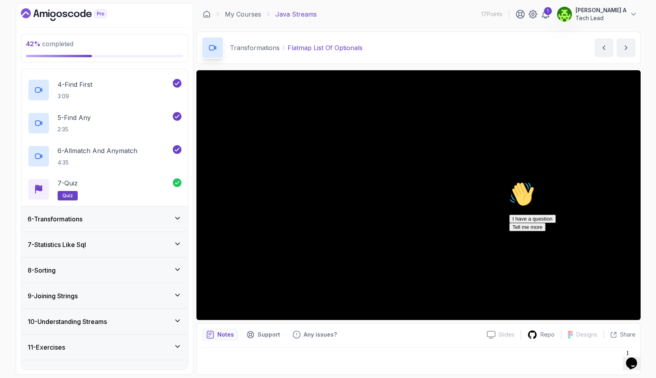
scroll to position [239, 0]
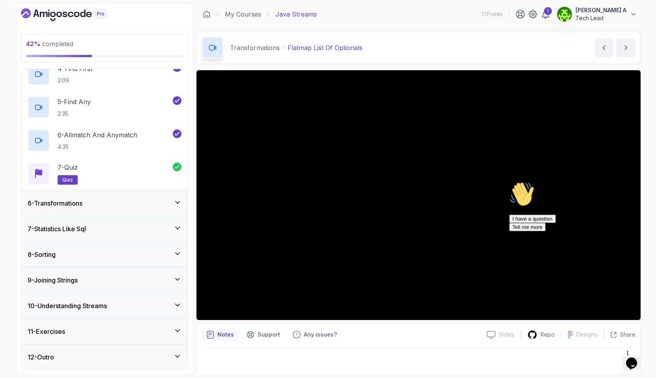
click at [74, 205] on h3 "6 - Transformations" at bounding box center [55, 202] width 55 height 9
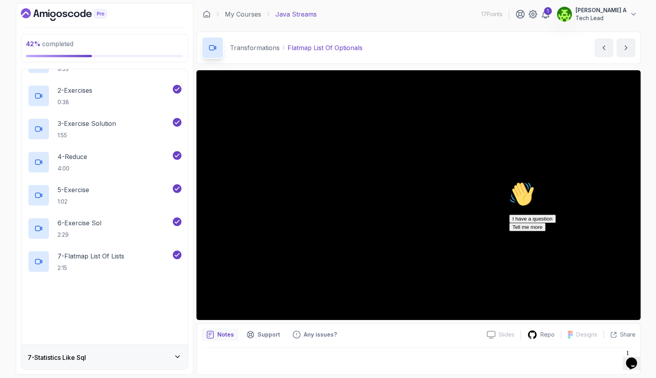
scroll to position [177, 0]
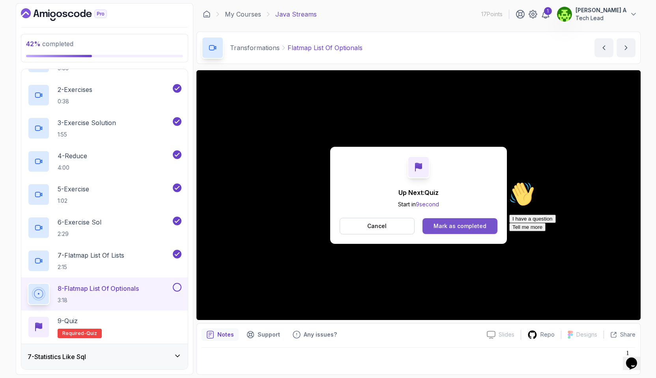
click at [461, 225] on div "Mark as completed" at bounding box center [460, 226] width 53 height 8
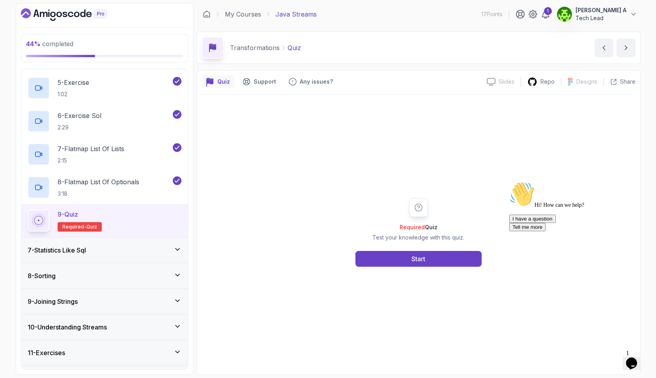
click at [178, 250] on icon at bounding box center [178, 249] width 8 height 8
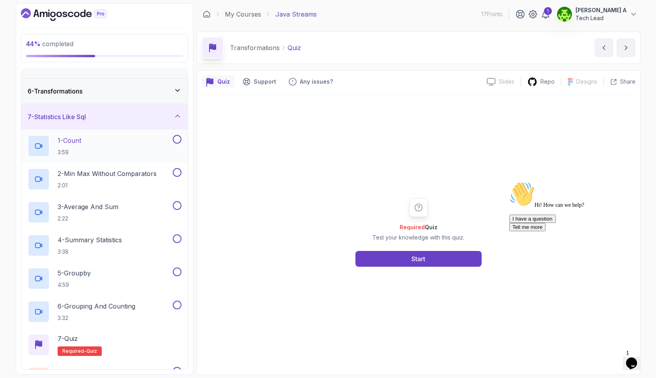
scroll to position [113, 0]
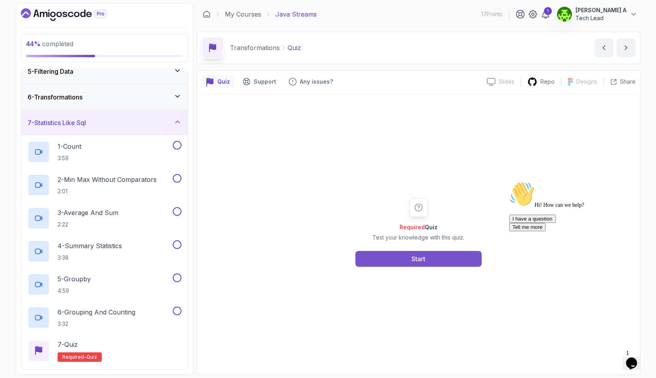
click at [434, 253] on button "Start" at bounding box center [419, 259] width 126 height 16
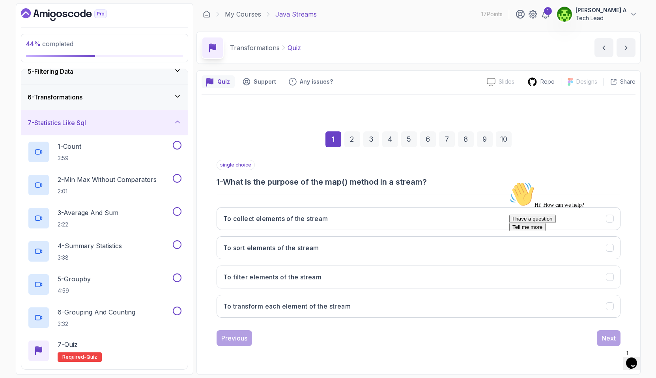
click at [511, 231] on div "Hi! How can we help? I have a question Tell me more" at bounding box center [580, 207] width 142 height 50
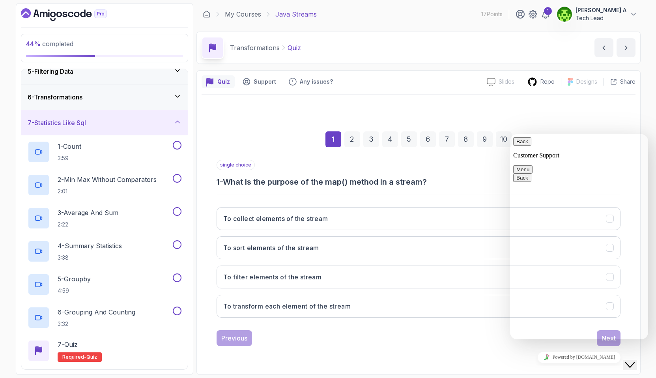
click at [632, 362] on icon "Chat widget" at bounding box center [629, 365] width 9 height 6
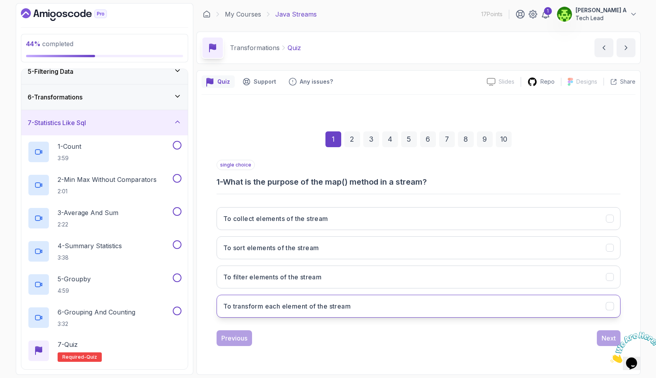
click at [498, 316] on button "To transform each element of the stream" at bounding box center [419, 306] width 404 height 23
click at [604, 340] on div "Next" at bounding box center [609, 337] width 14 height 9
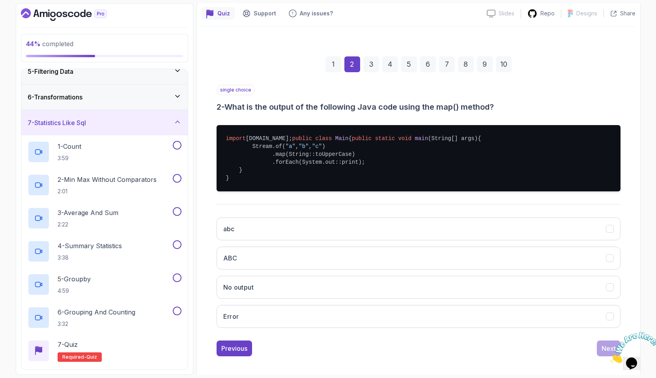
scroll to position [89, 0]
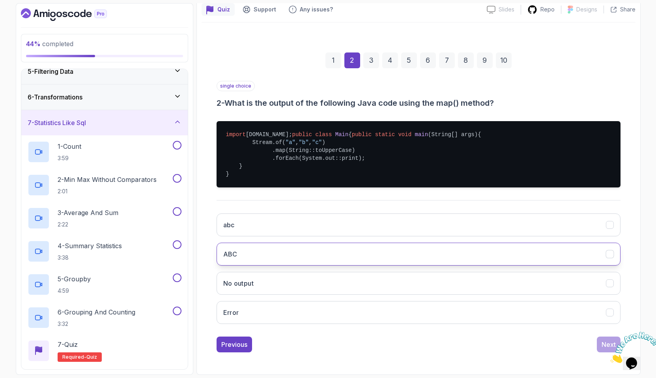
click at [329, 266] on button "ABC" at bounding box center [419, 254] width 404 height 23
click at [603, 349] on div "Next" at bounding box center [609, 344] width 14 height 9
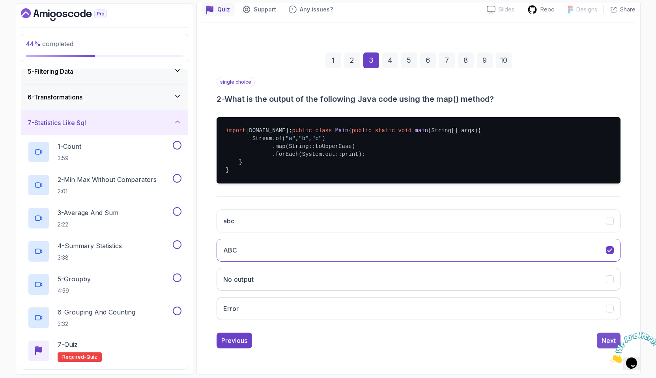
scroll to position [0, 0]
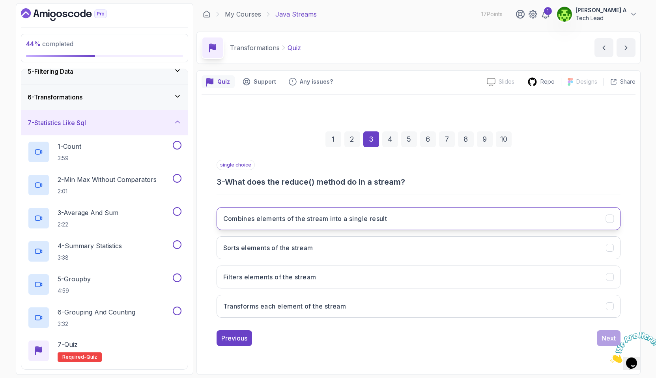
click at [393, 221] on button "Combines elements of the stream into a single result" at bounding box center [419, 218] width 404 height 23
click at [605, 339] on div "Next" at bounding box center [609, 337] width 14 height 9
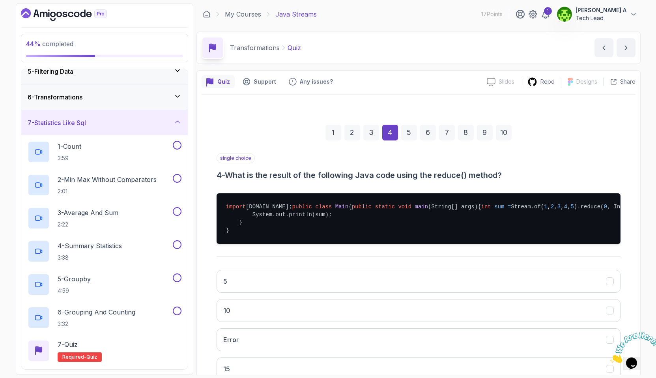
click at [610, 358] on icon "Close" at bounding box center [610, 361] width 0 height 7
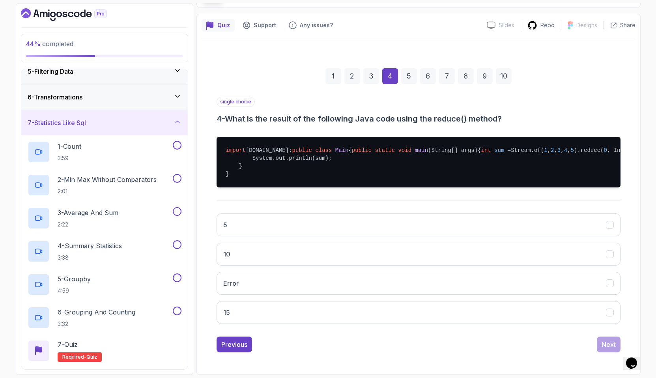
scroll to position [86, 0]
click at [346, 318] on button "15" at bounding box center [419, 312] width 404 height 23
click at [609, 347] on div "Next" at bounding box center [609, 344] width 14 height 9
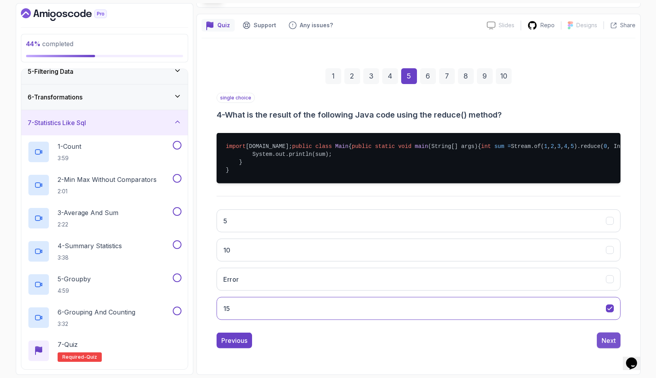
scroll to position [0, 0]
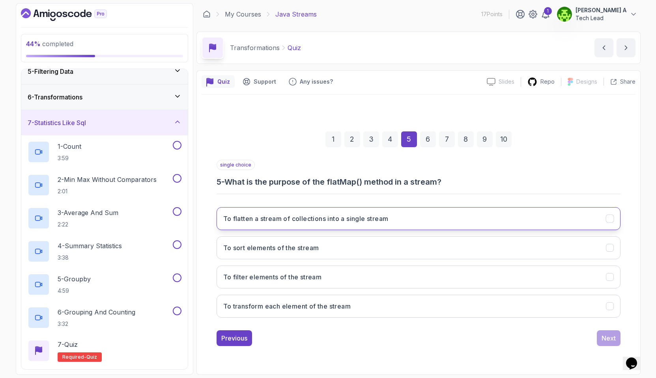
click at [355, 223] on h3 "To flatten a stream of collections into a single stream" at bounding box center [305, 218] width 165 height 9
click at [608, 337] on div "Next" at bounding box center [609, 337] width 14 height 9
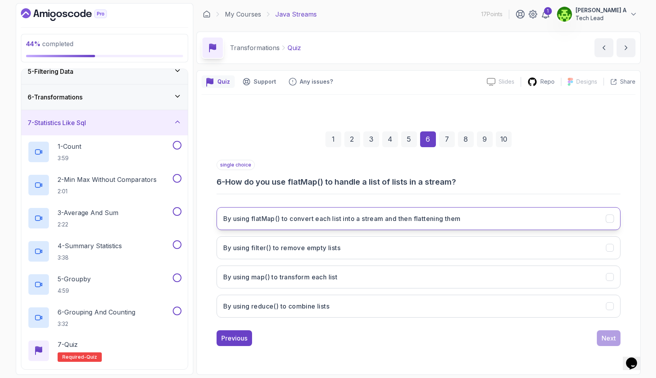
click at [371, 221] on h3 "By using flatMap() to convert each list into a stream and then flattening them" at bounding box center [342, 218] width 238 height 9
click at [606, 341] on div "Next" at bounding box center [609, 337] width 14 height 9
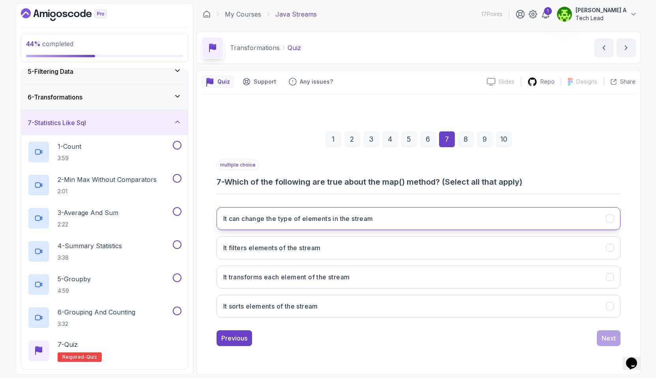
click at [306, 222] on h3 "It can change the type of elements in the stream" at bounding box center [298, 218] width 150 height 9
click at [610, 339] on div "Next" at bounding box center [609, 337] width 14 height 9
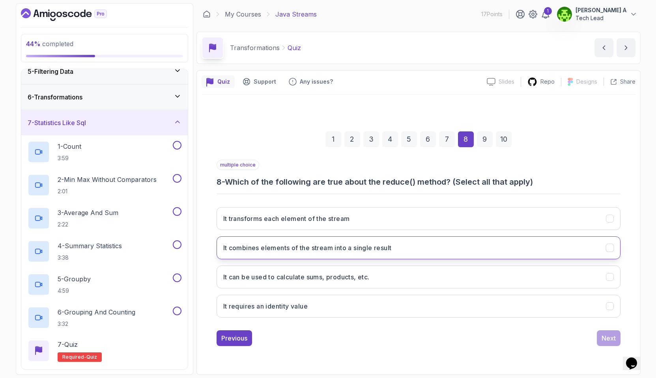
click at [325, 255] on button "It combines elements of the stream into a single result" at bounding box center [419, 247] width 404 height 23
click at [606, 339] on div "Next" at bounding box center [609, 337] width 14 height 9
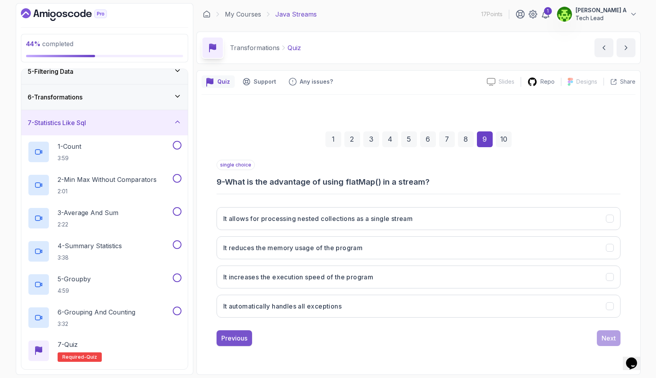
click at [230, 341] on div "Previous" at bounding box center [234, 337] width 26 height 9
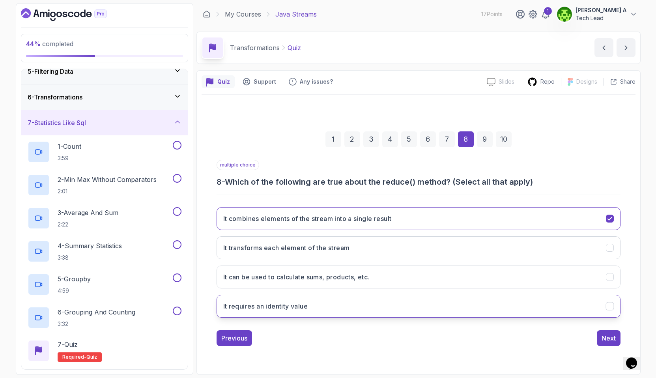
click at [352, 309] on button "It requires an identity value" at bounding box center [419, 306] width 404 height 23
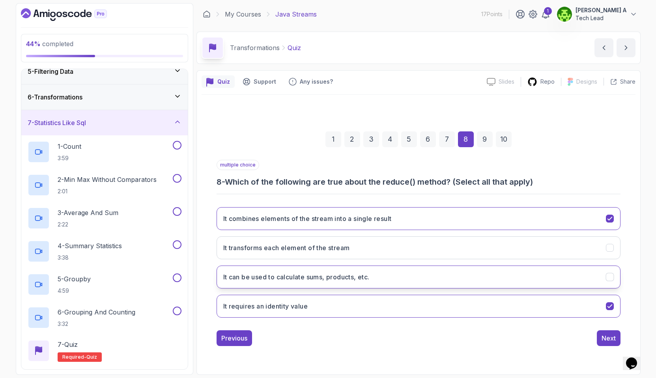
click at [354, 276] on h3 "It can be used to calculate sums, products, etc." at bounding box center [296, 276] width 146 height 9
click at [612, 337] on div "Next" at bounding box center [609, 337] width 14 height 9
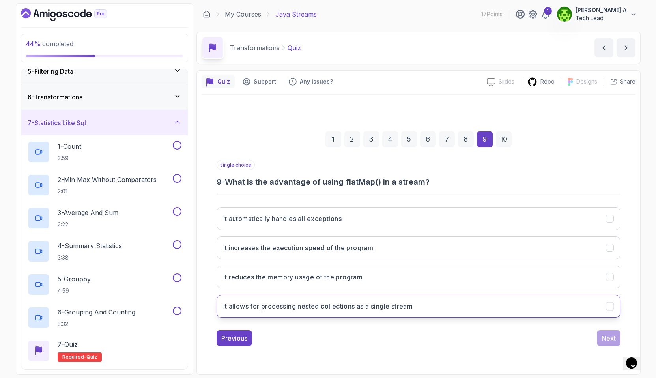
click at [382, 304] on h3 "It allows for processing nested collections as a single stream" at bounding box center [318, 305] width 190 height 9
click at [602, 335] on div "Next" at bounding box center [609, 337] width 14 height 9
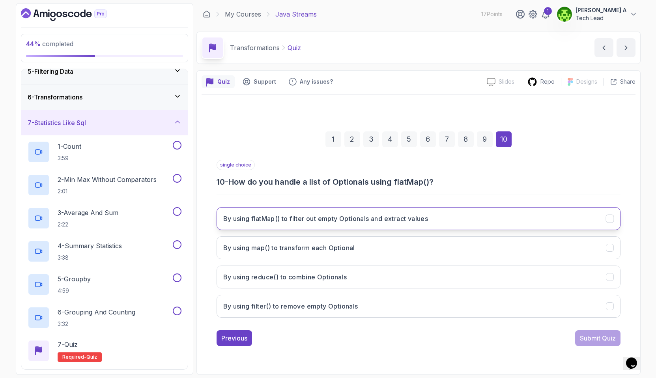
click at [370, 219] on h3 "By using flatMap() to filter out empty Optionals and extract values" at bounding box center [325, 218] width 205 height 9
click at [608, 339] on div "Submit Quiz" at bounding box center [598, 337] width 36 height 9
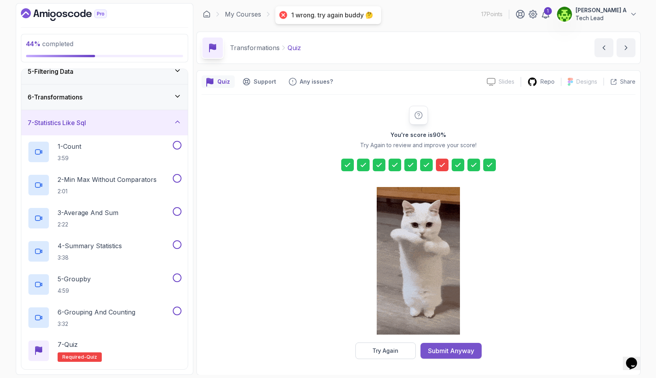
click at [456, 350] on div "Submit Anyway" at bounding box center [451, 350] width 46 height 9
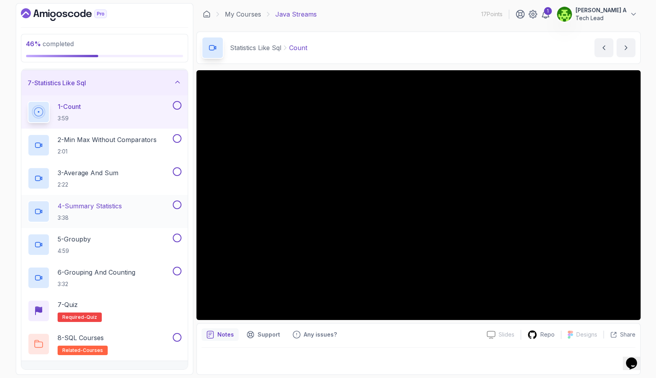
scroll to position [272, 0]
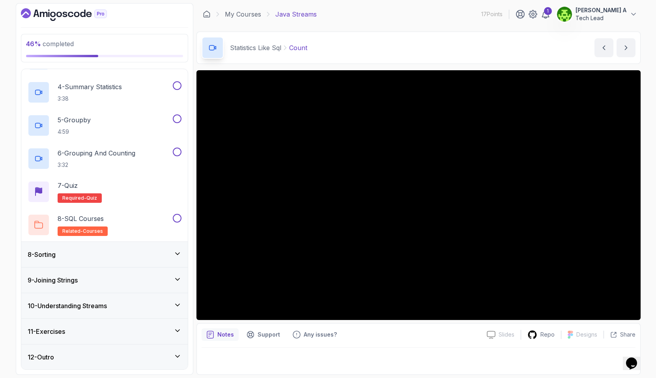
click at [144, 259] on div "8 - Sorting" at bounding box center [104, 254] width 167 height 25
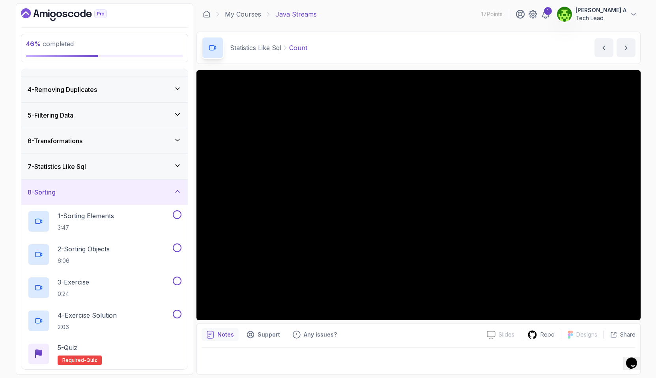
scroll to position [0, 0]
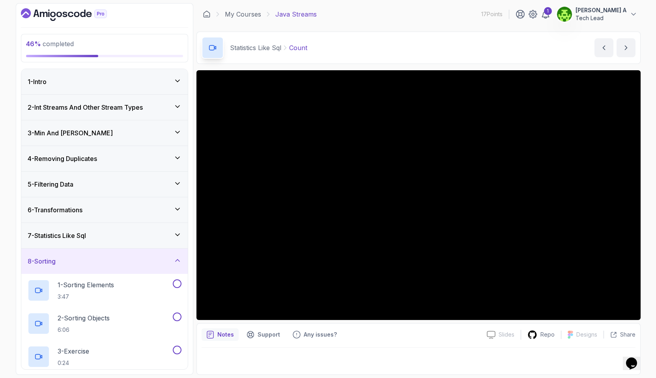
click at [21, 249] on button "8 - Sorting" at bounding box center [104, 261] width 167 height 25
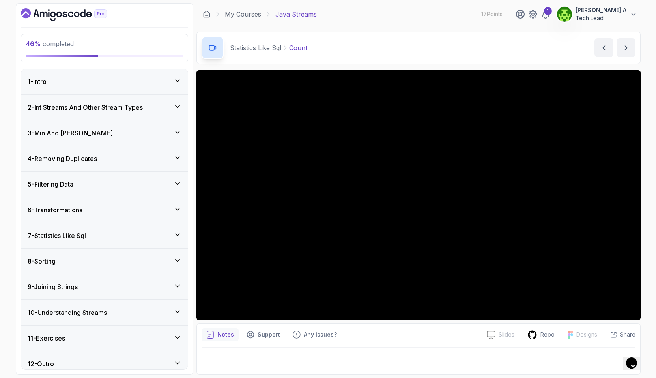
click at [21, 249] on button "8 - Sorting" at bounding box center [104, 261] width 167 height 25
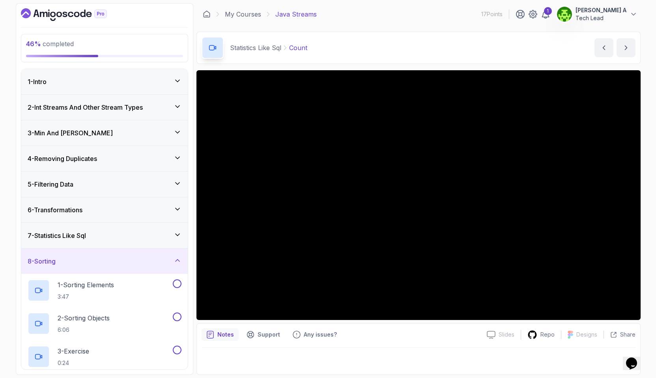
click at [117, 230] on div "7 - Statistics Like Sql" at bounding box center [104, 235] width 167 height 25
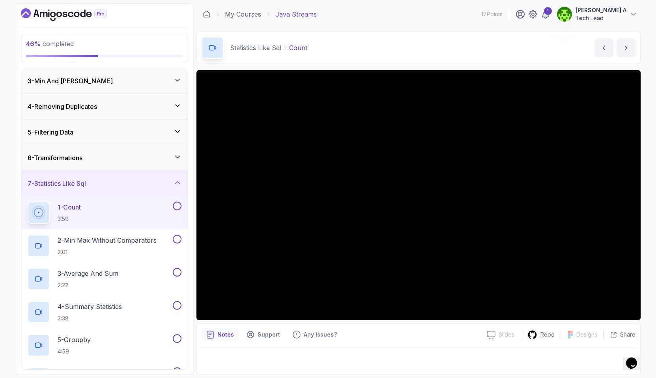
scroll to position [64, 0]
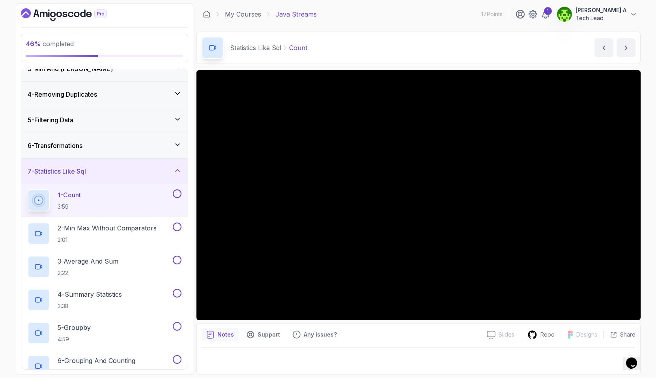
click at [21, 159] on button "7 - Statistics Like Sql" at bounding box center [104, 171] width 167 height 25
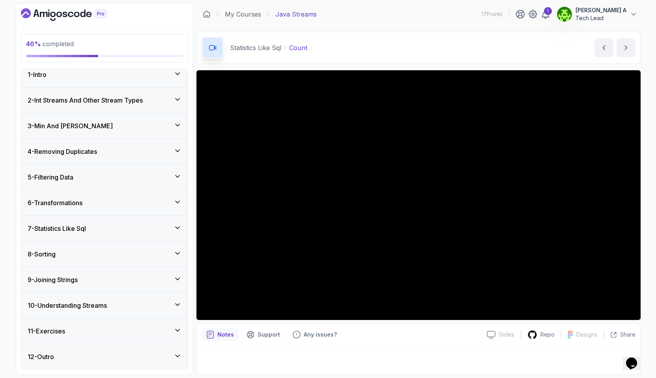
click at [21, 216] on button "7 - Statistics Like Sql" at bounding box center [104, 228] width 167 height 25
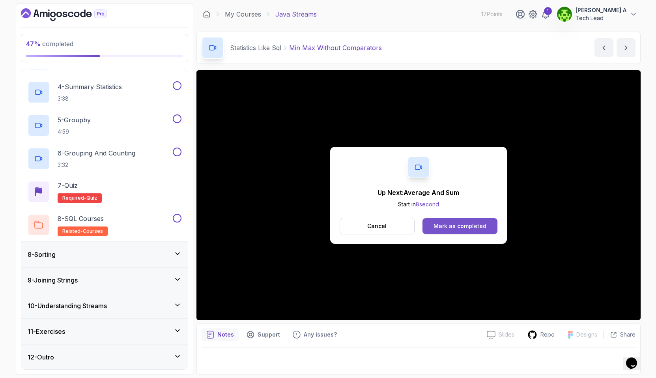
click at [440, 221] on button "Mark as completed" at bounding box center [460, 226] width 75 height 16
